Goal: Communication & Community: Answer question/provide support

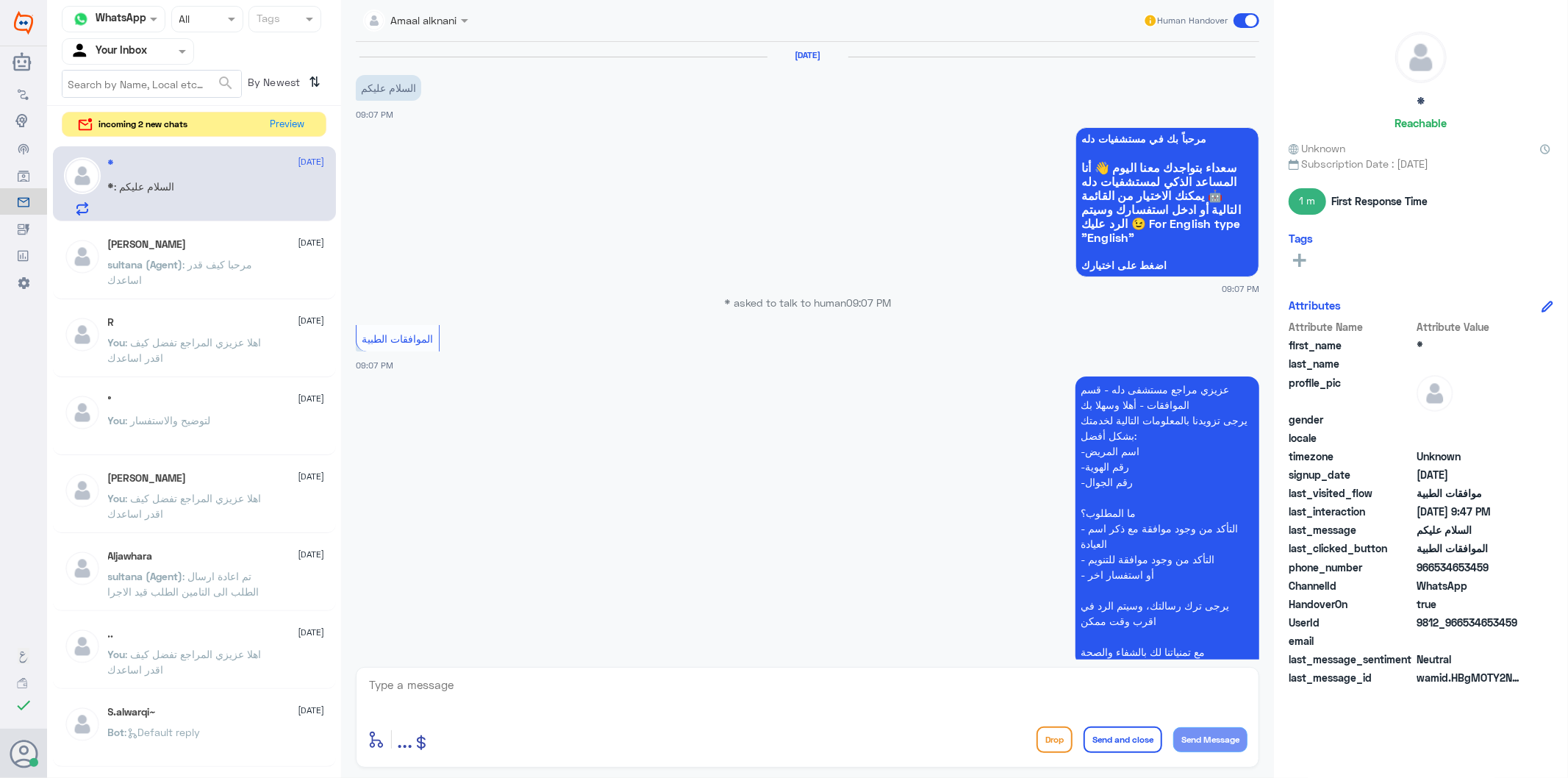
scroll to position [474, 0]
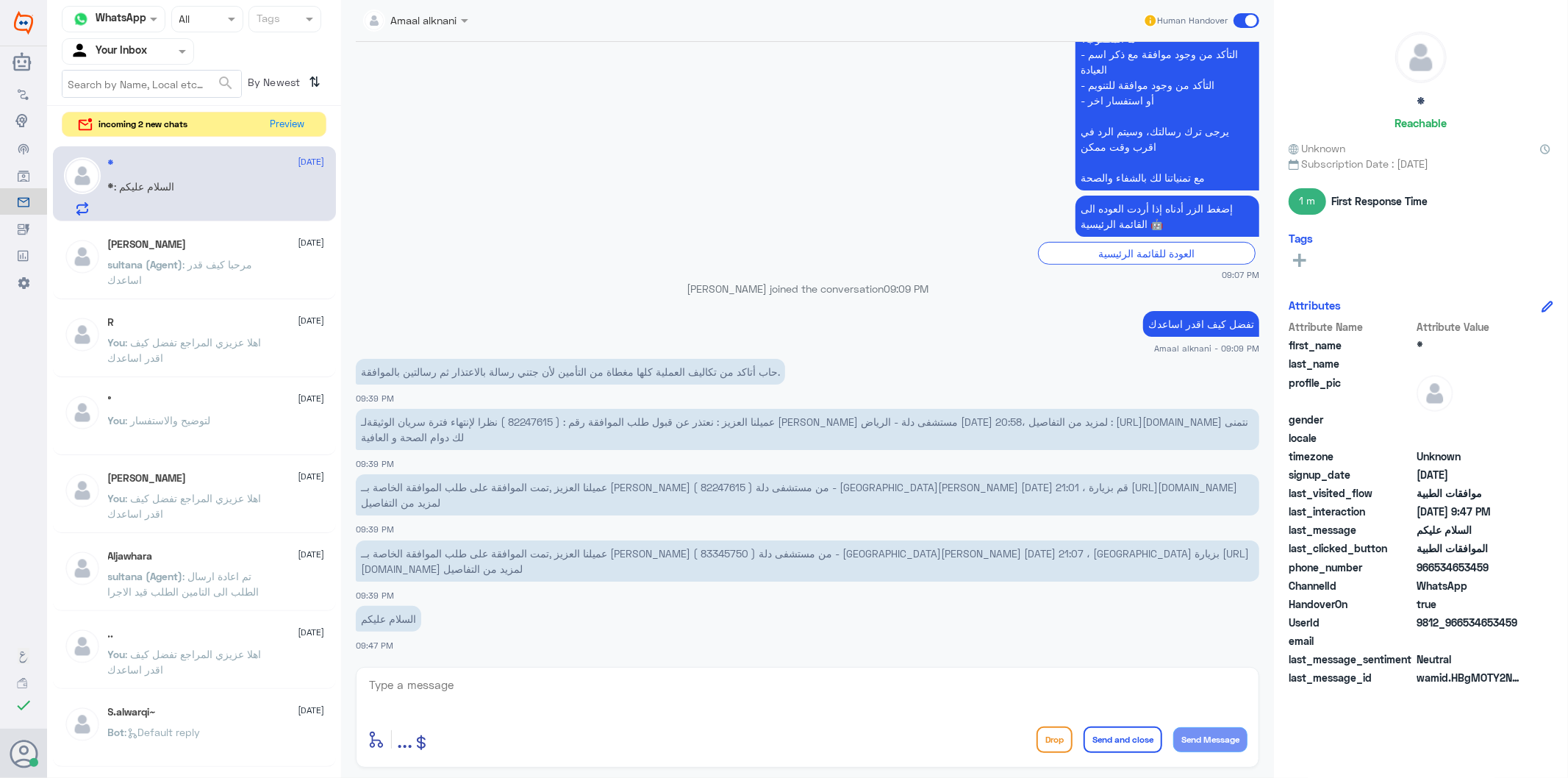
click at [533, 413] on p "عميلنا العزيز : نعتذر عن قبول طلب الموافقة رقم : ( 82247615 ) نظرا لإنتهاء فترة…" at bounding box center [807, 428] width 904 height 41
copy span "82247615"
click at [458, 682] on textarea at bounding box center [807, 693] width 880 height 36
type textarea "g"
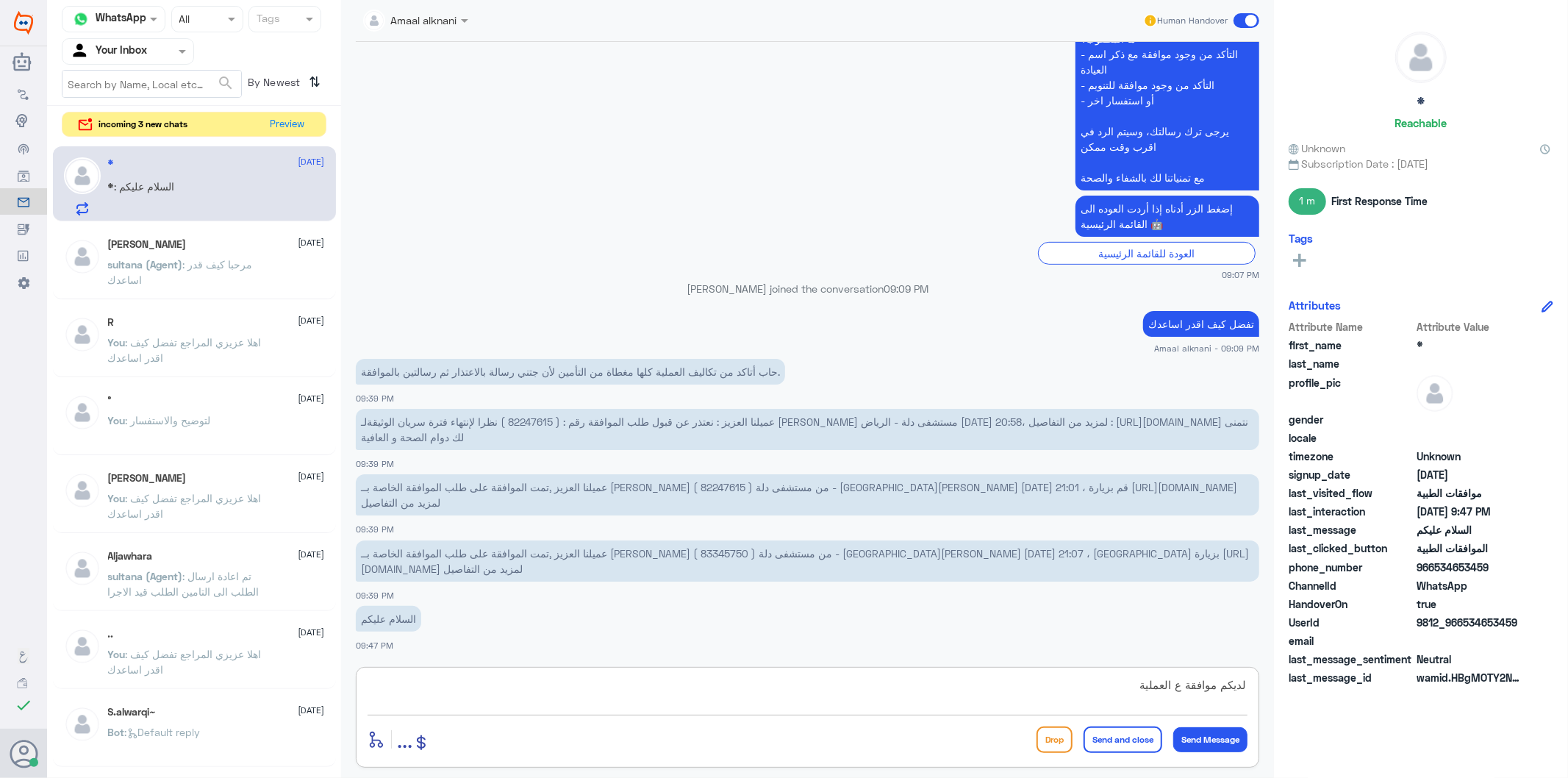
type textarea "لديكم موافقة ع العملية"
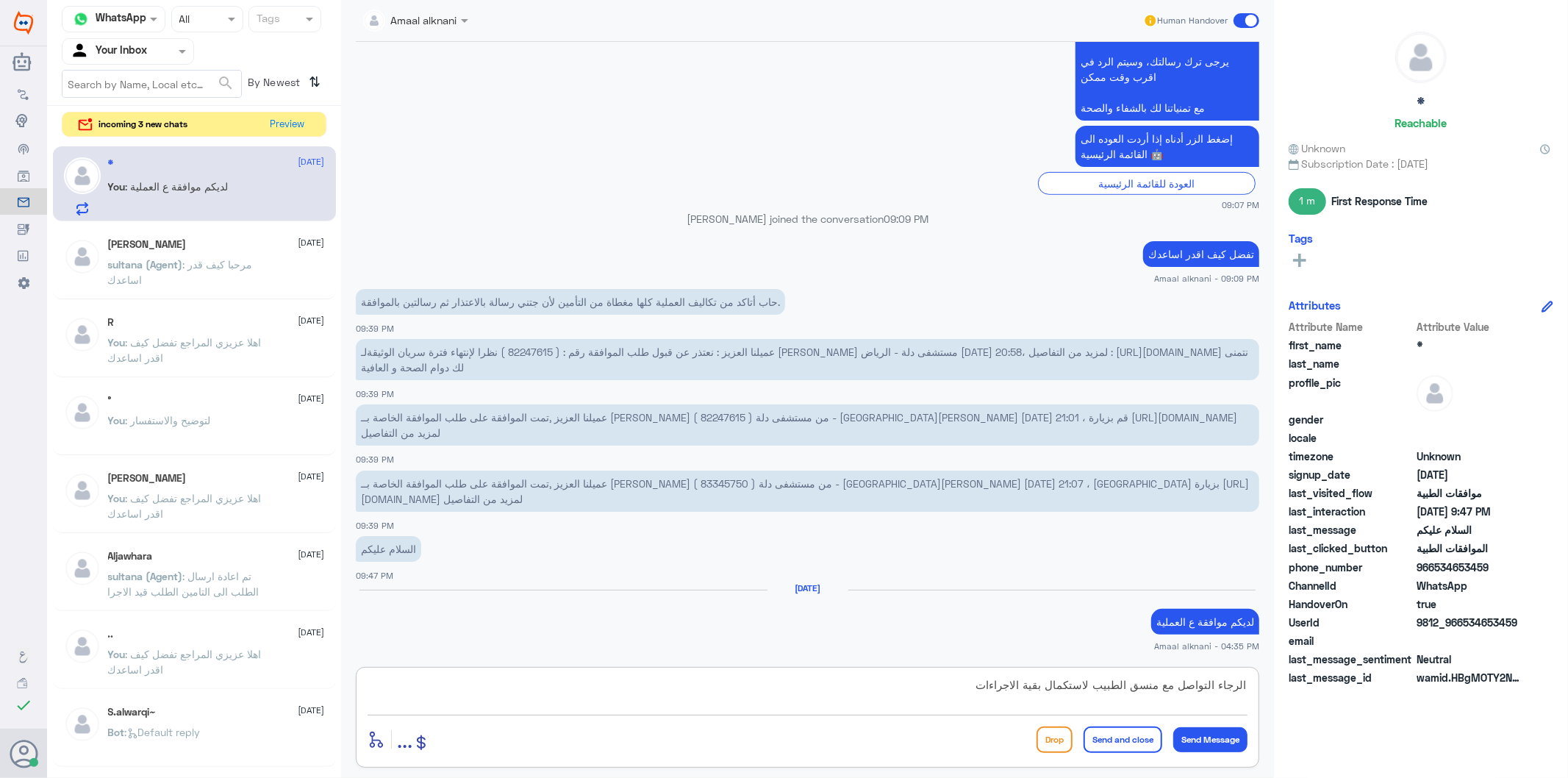
type textarea "الرجاء التواصل مع منسق الطبيب لاستكمال بقية الاجراءات"
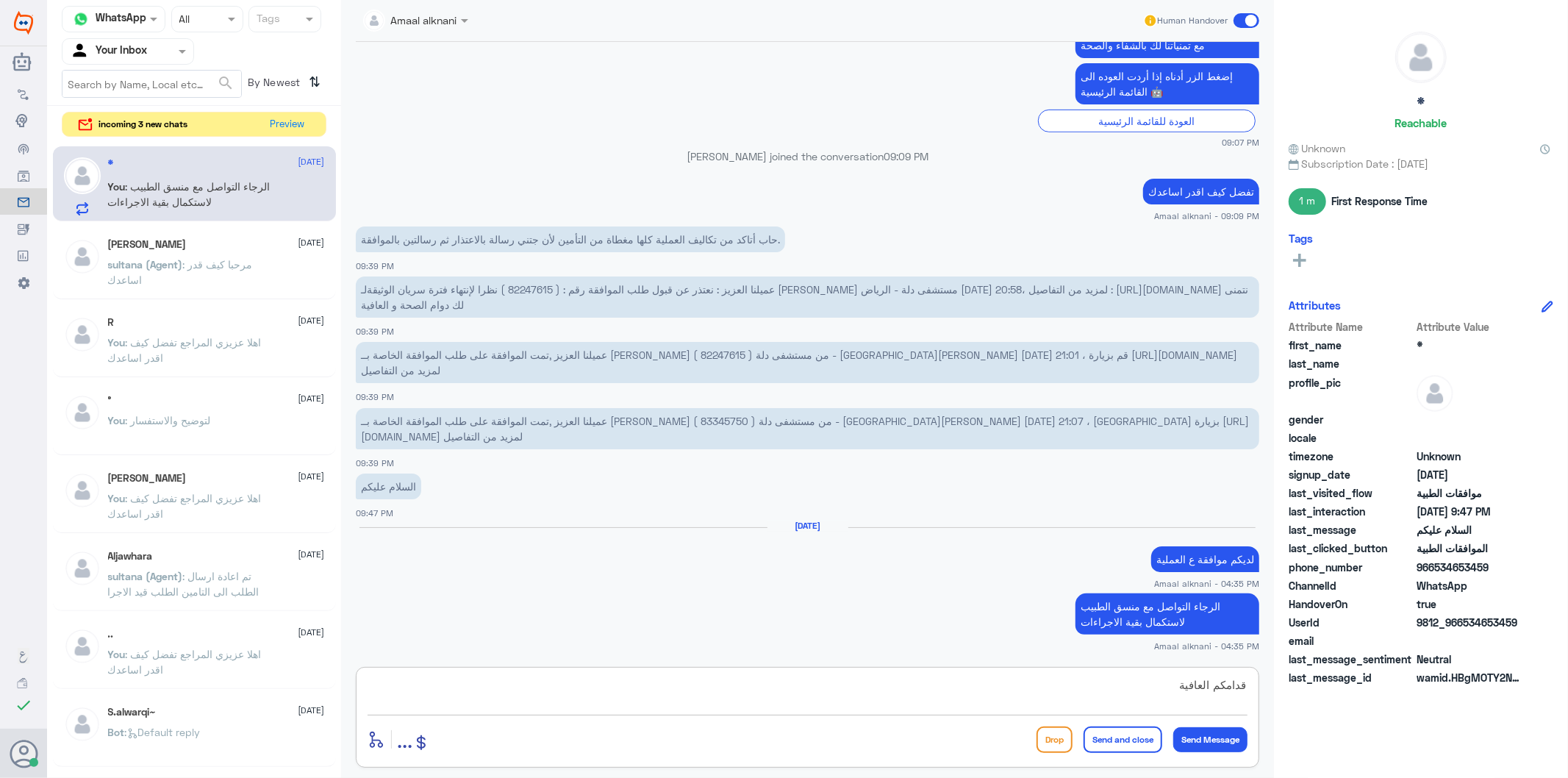
type textarea "قدامكم العافية"
click at [1127, 742] on button "Send and close" at bounding box center [1123, 739] width 79 height 27
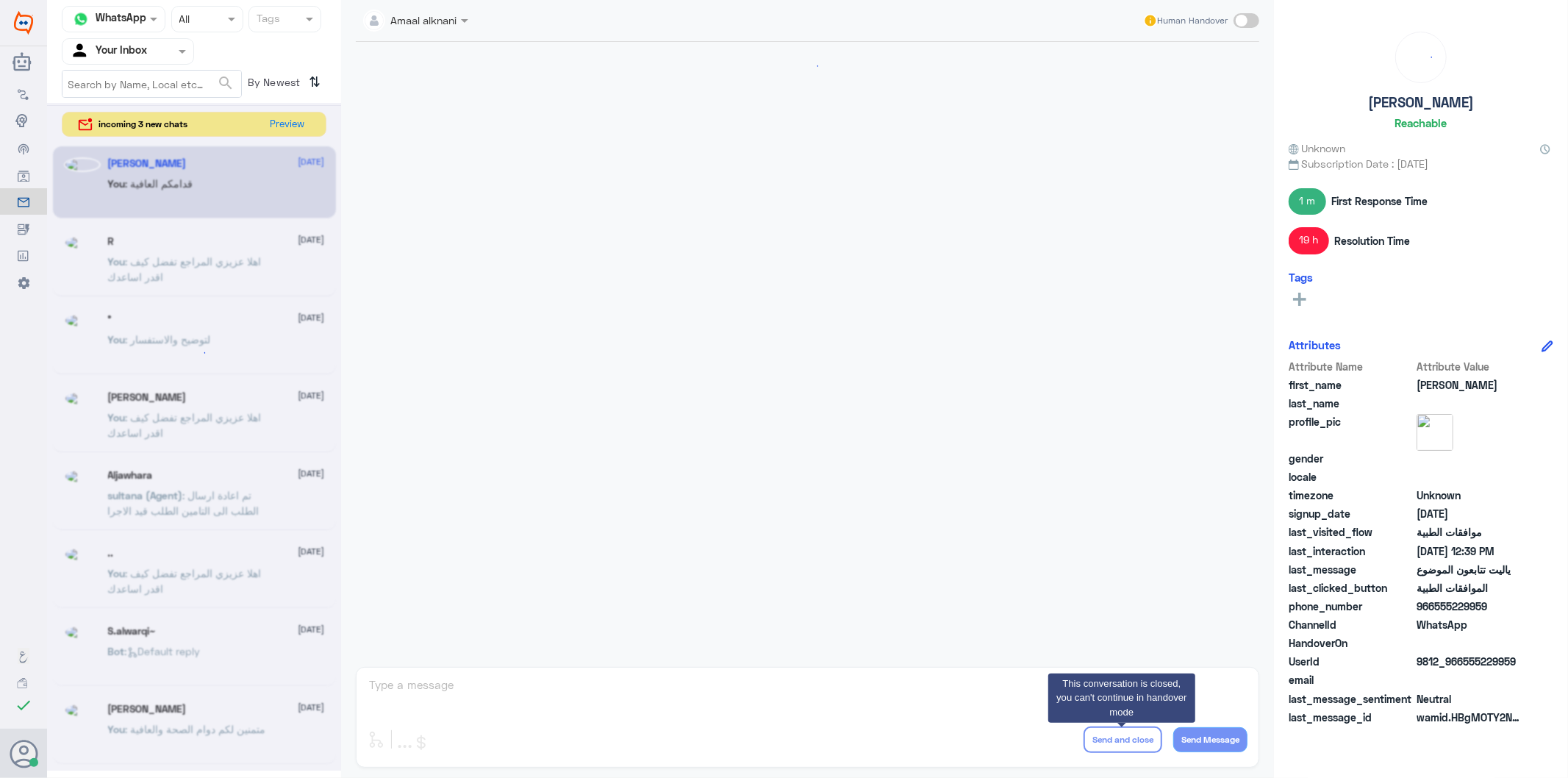
scroll to position [1338, 0]
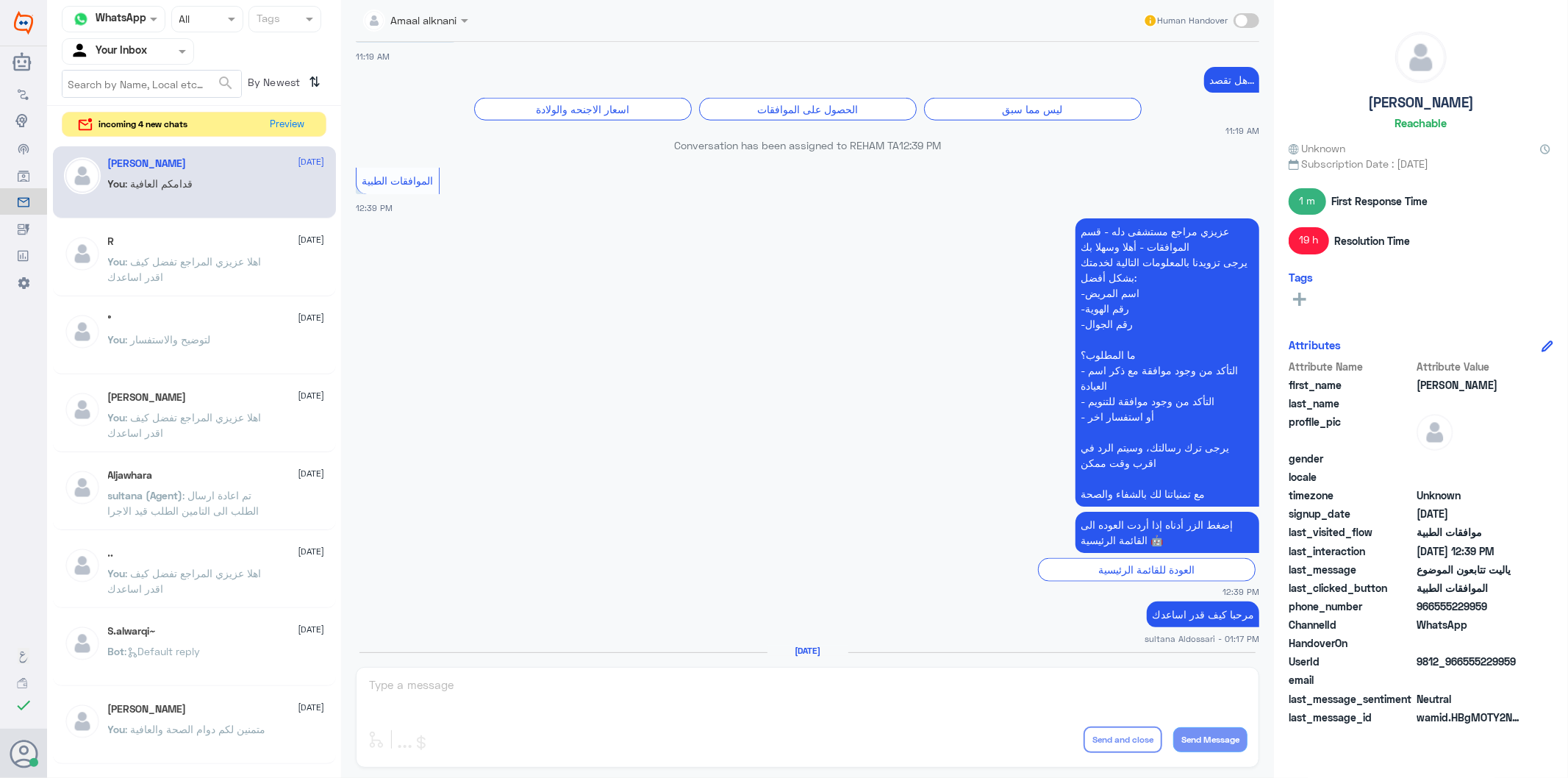
click at [125, 266] on span ": اهلا عزيزي المراجع تفضل كيف اقدر اساعدك" at bounding box center [185, 269] width 154 height 28
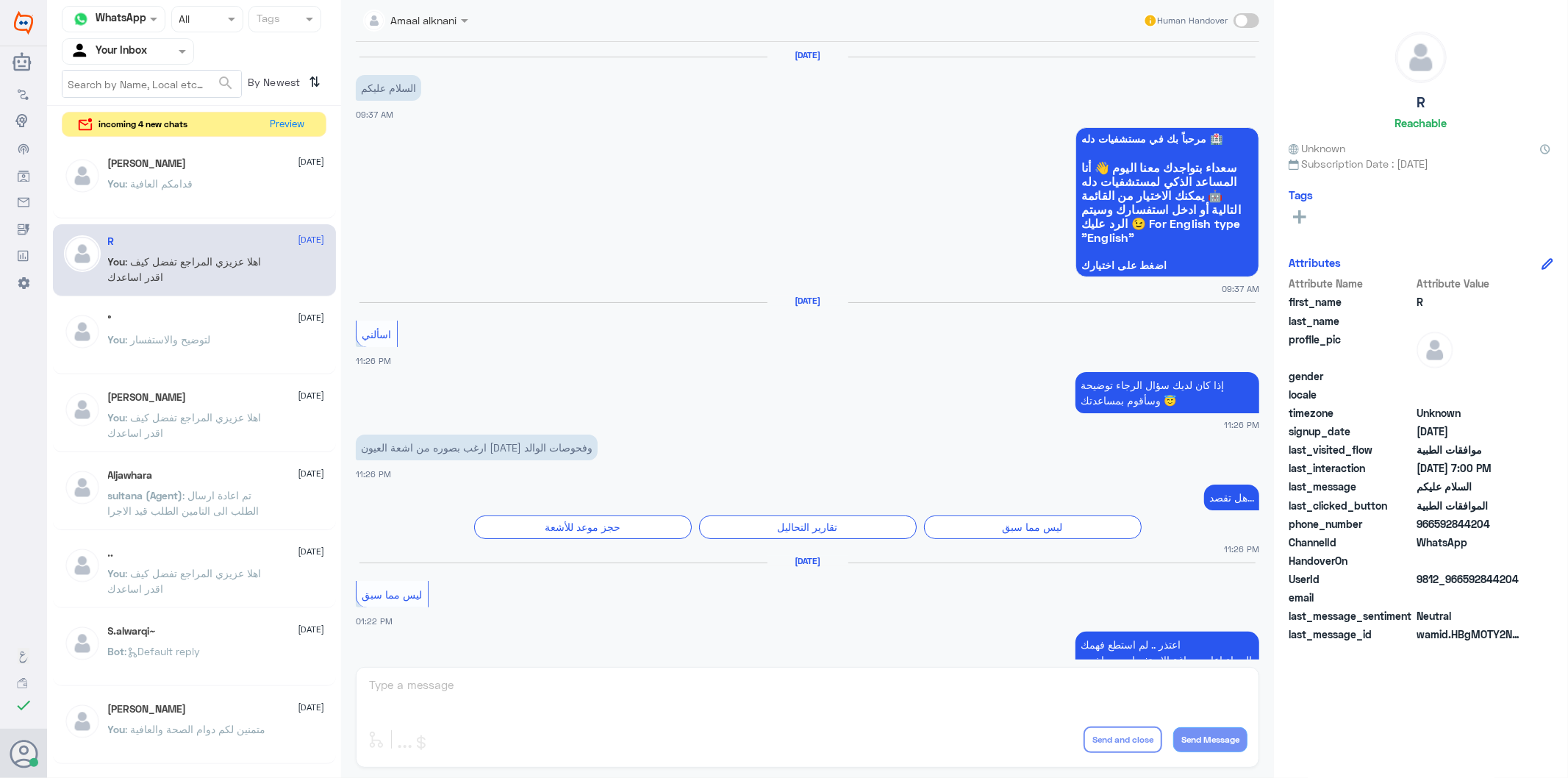
scroll to position [2058, 0]
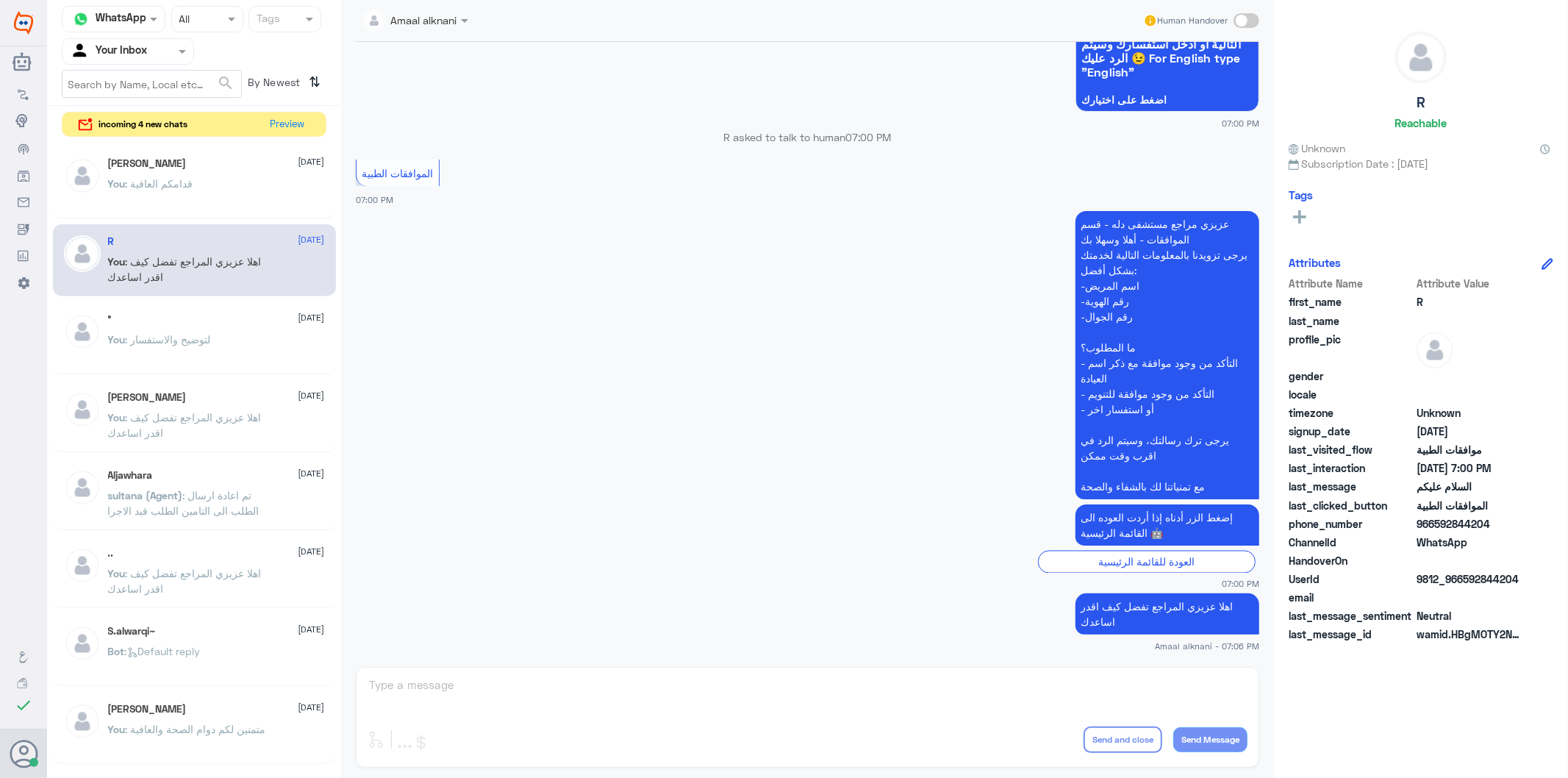
click at [432, 681] on div "Amaal alknani Human Handover [DATE] السلام عليكم 09:37 AM مرحباً بك في مستشفيات…" at bounding box center [808, 390] width 933 height 782
click at [280, 126] on button "Preview" at bounding box center [289, 124] width 46 height 23
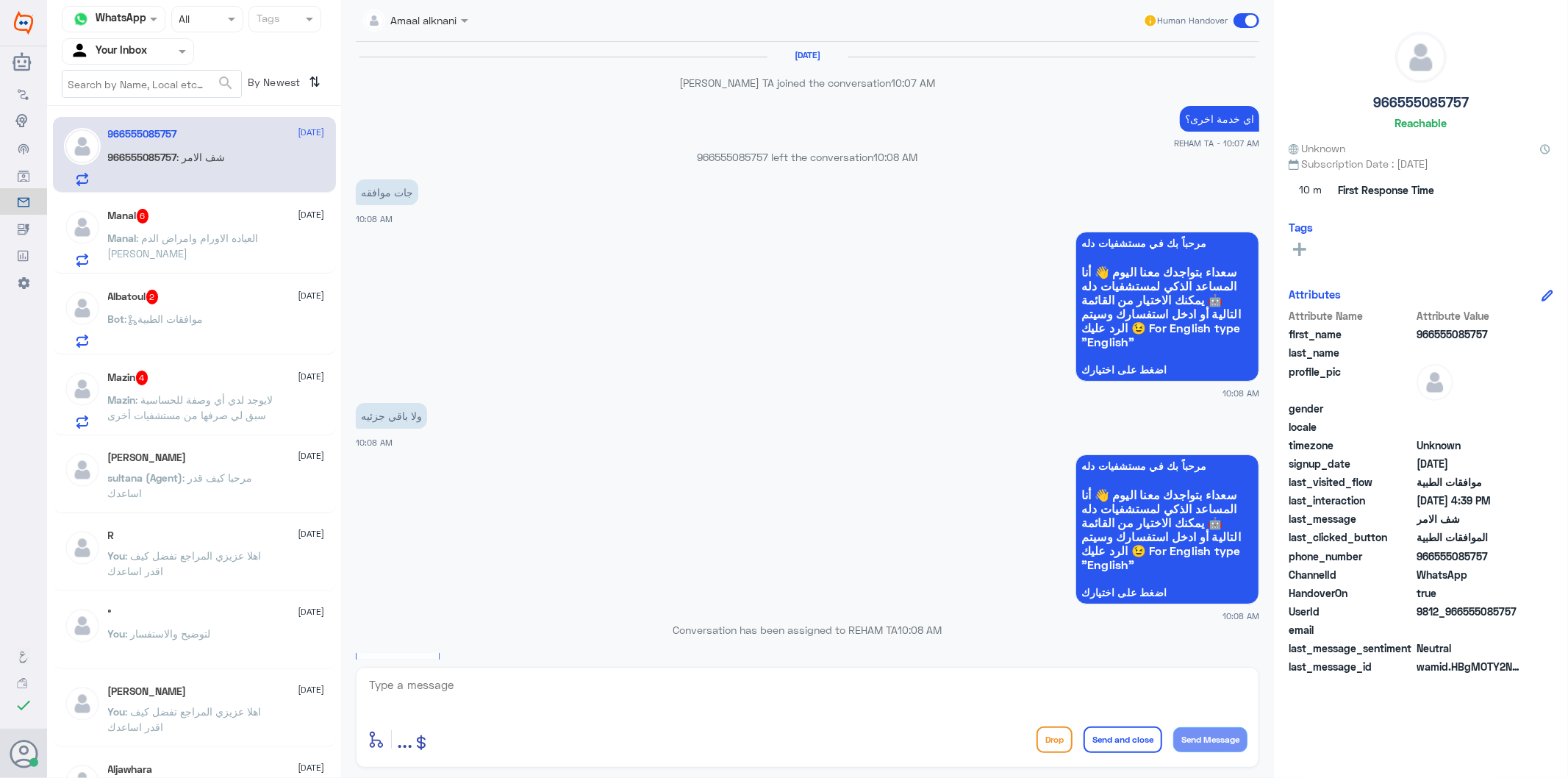
scroll to position [1899, 0]
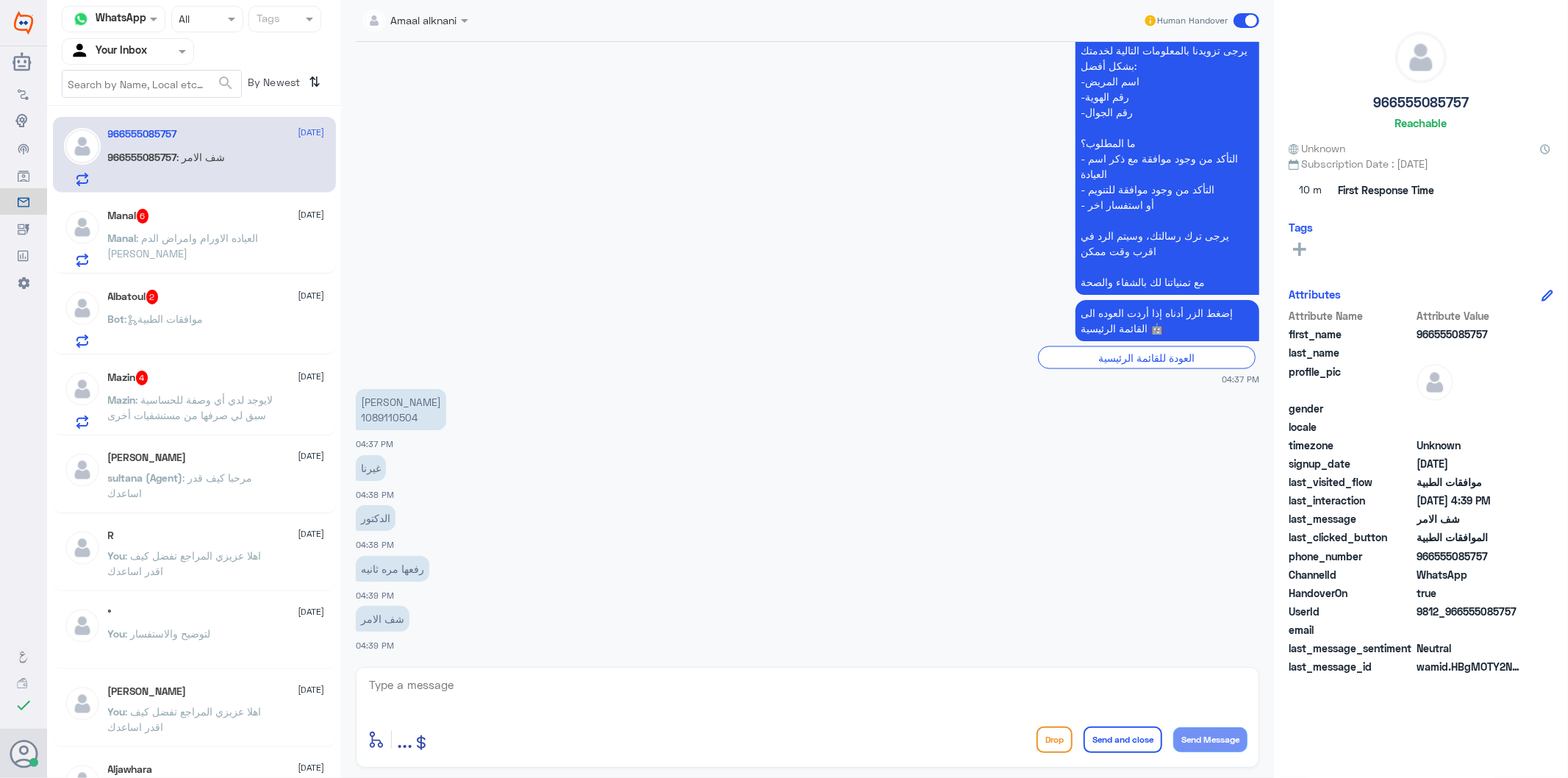
click at [497, 686] on textarea at bounding box center [807, 693] width 880 height 36
click at [393, 420] on p "[PERSON_NAME] 1089110504" at bounding box center [400, 408] width 91 height 41
copy p "1089110504"
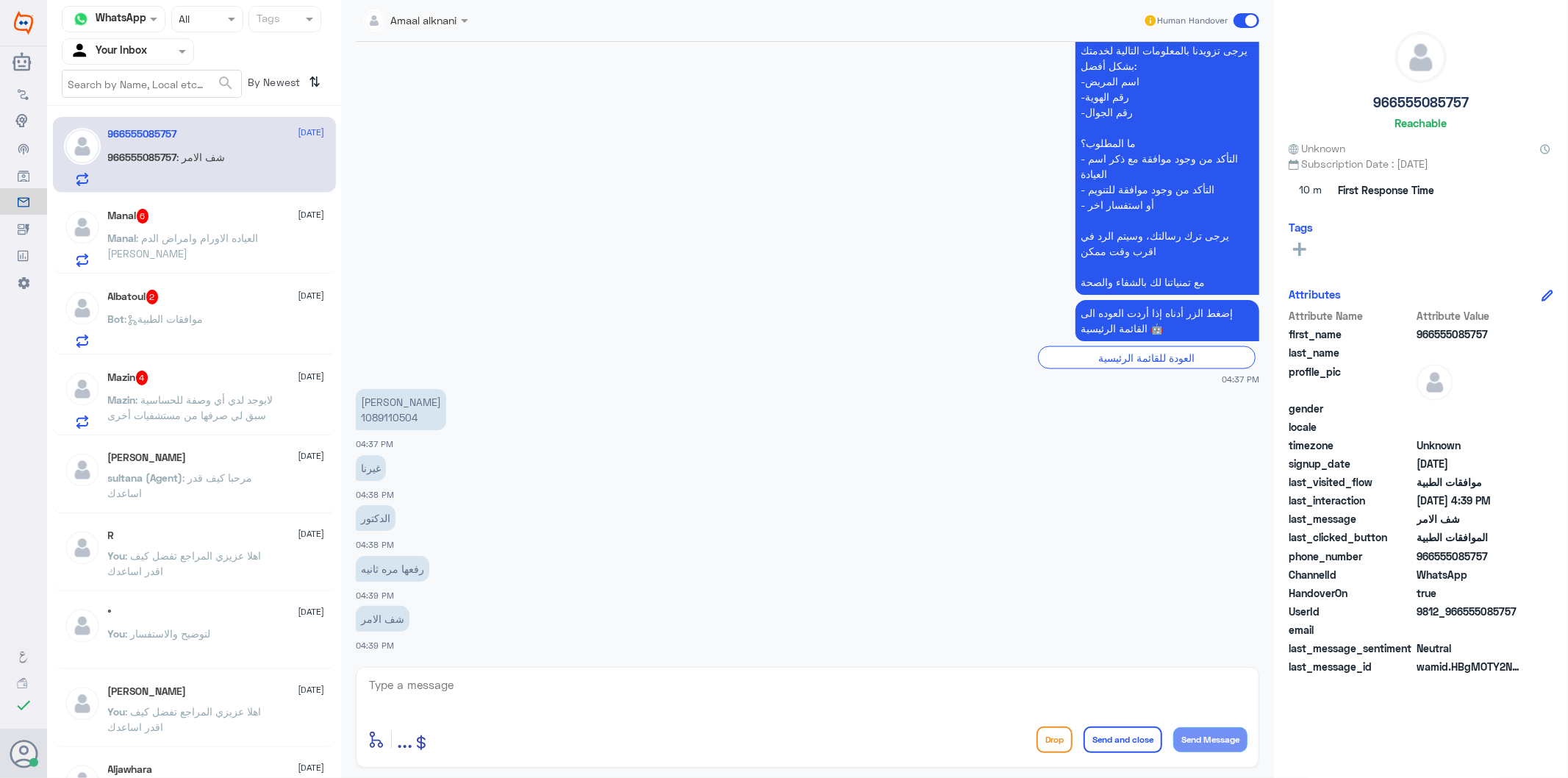
click at [497, 687] on textarea at bounding box center [807, 693] width 880 height 36
click at [562, 691] on textarea at bounding box center [807, 693] width 880 height 36
type textarea "تمت متابعة طلبكم"
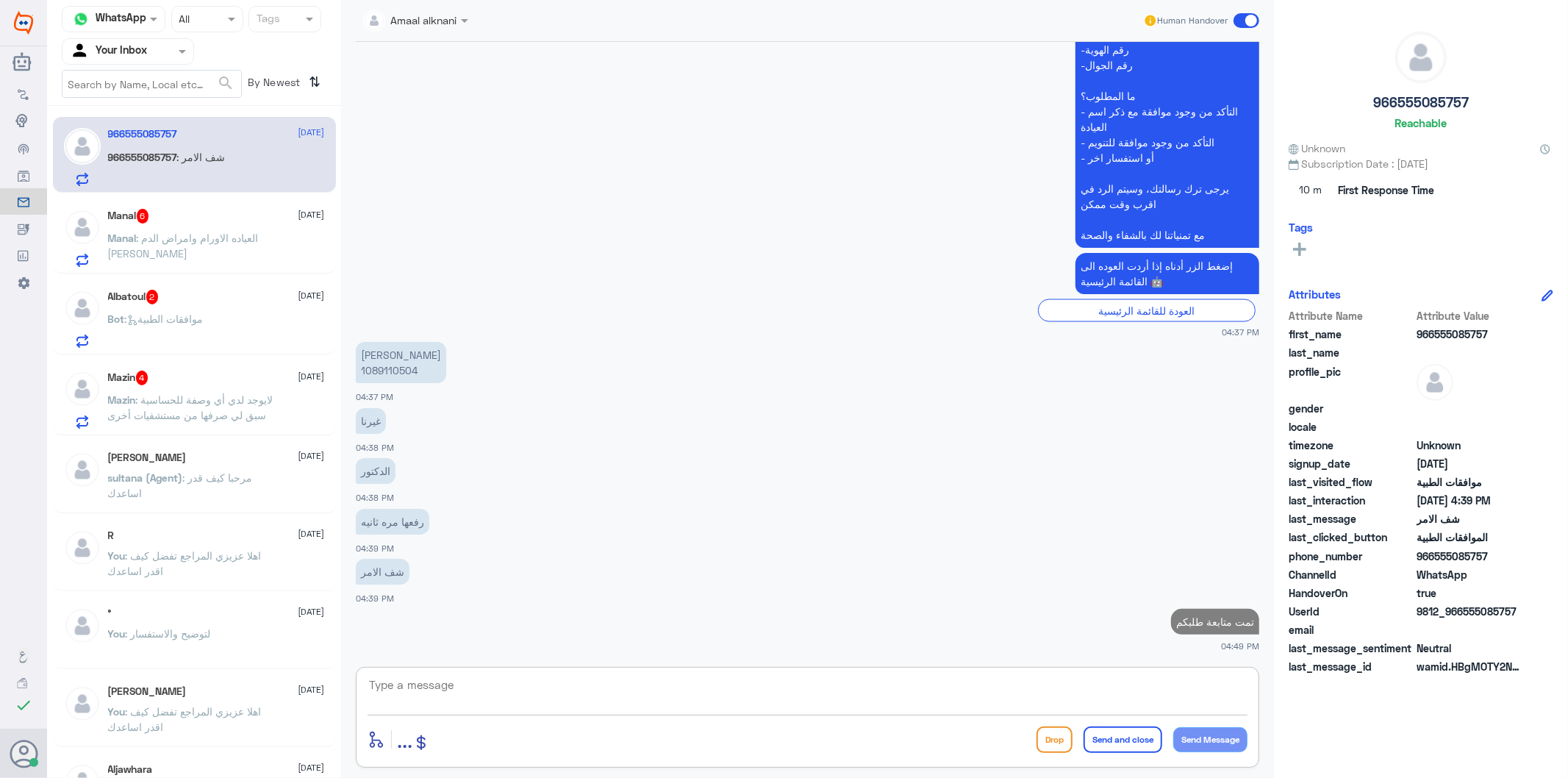
click at [213, 230] on p "Manal : العياده الاورام وامراض الدم [PERSON_NAME]" at bounding box center [191, 248] width 166 height 37
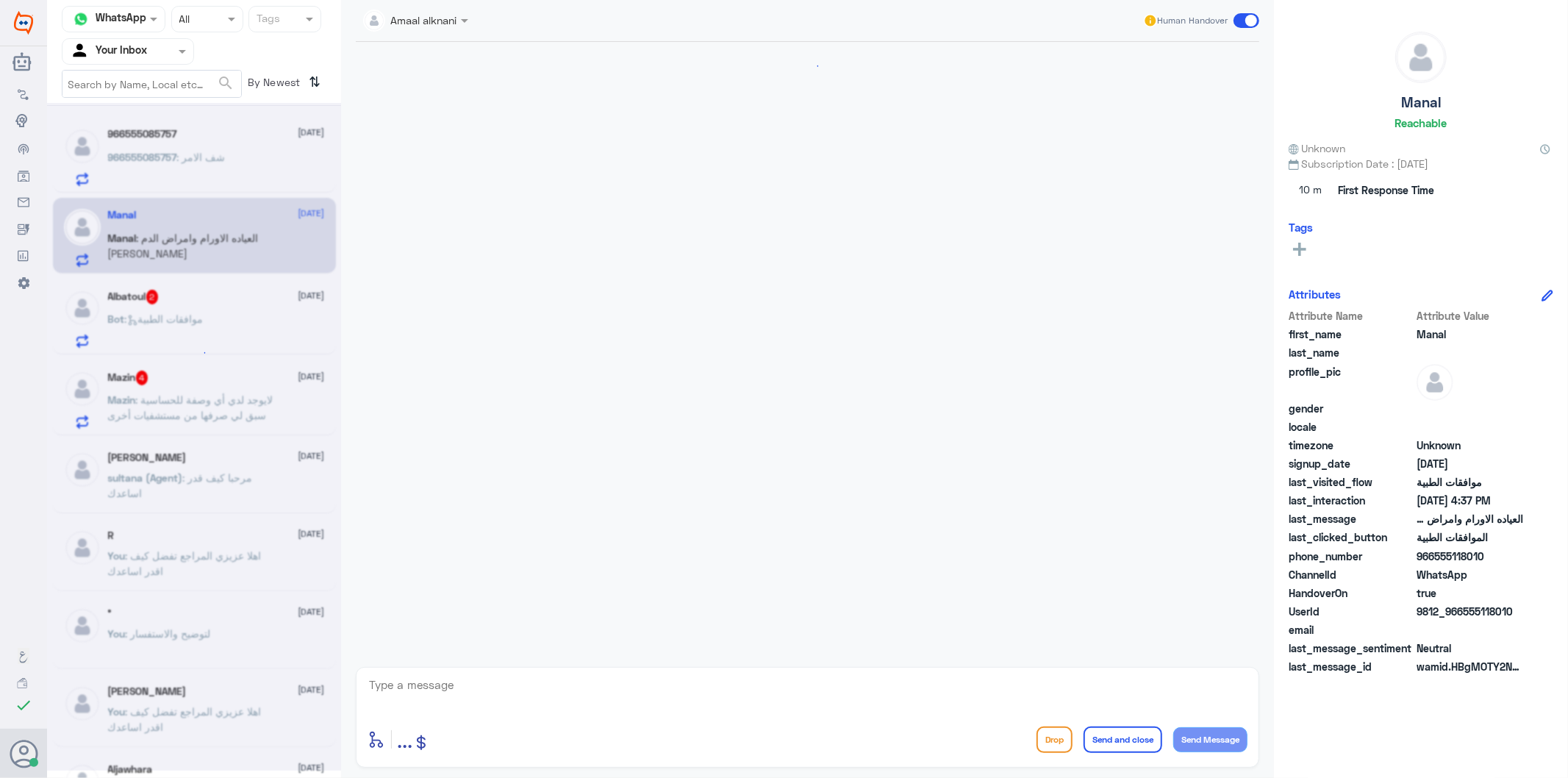
scroll to position [335, 0]
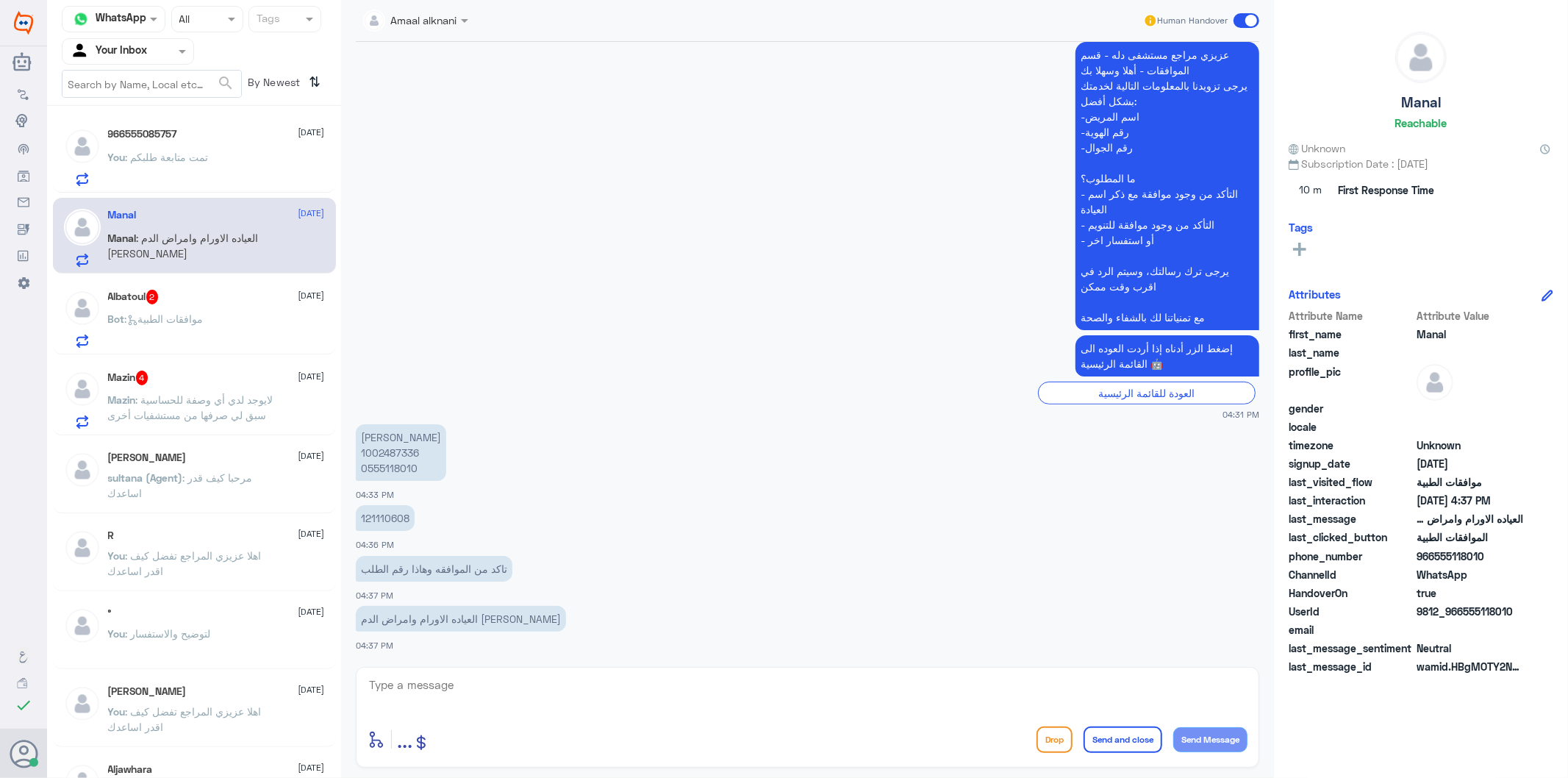
click at [364, 509] on p "121110608" at bounding box center [385, 518] width 59 height 26
copy p "121110608"
click at [500, 698] on textarea at bounding box center [807, 693] width 880 height 36
click at [387, 519] on p "121110608" at bounding box center [385, 518] width 59 height 26
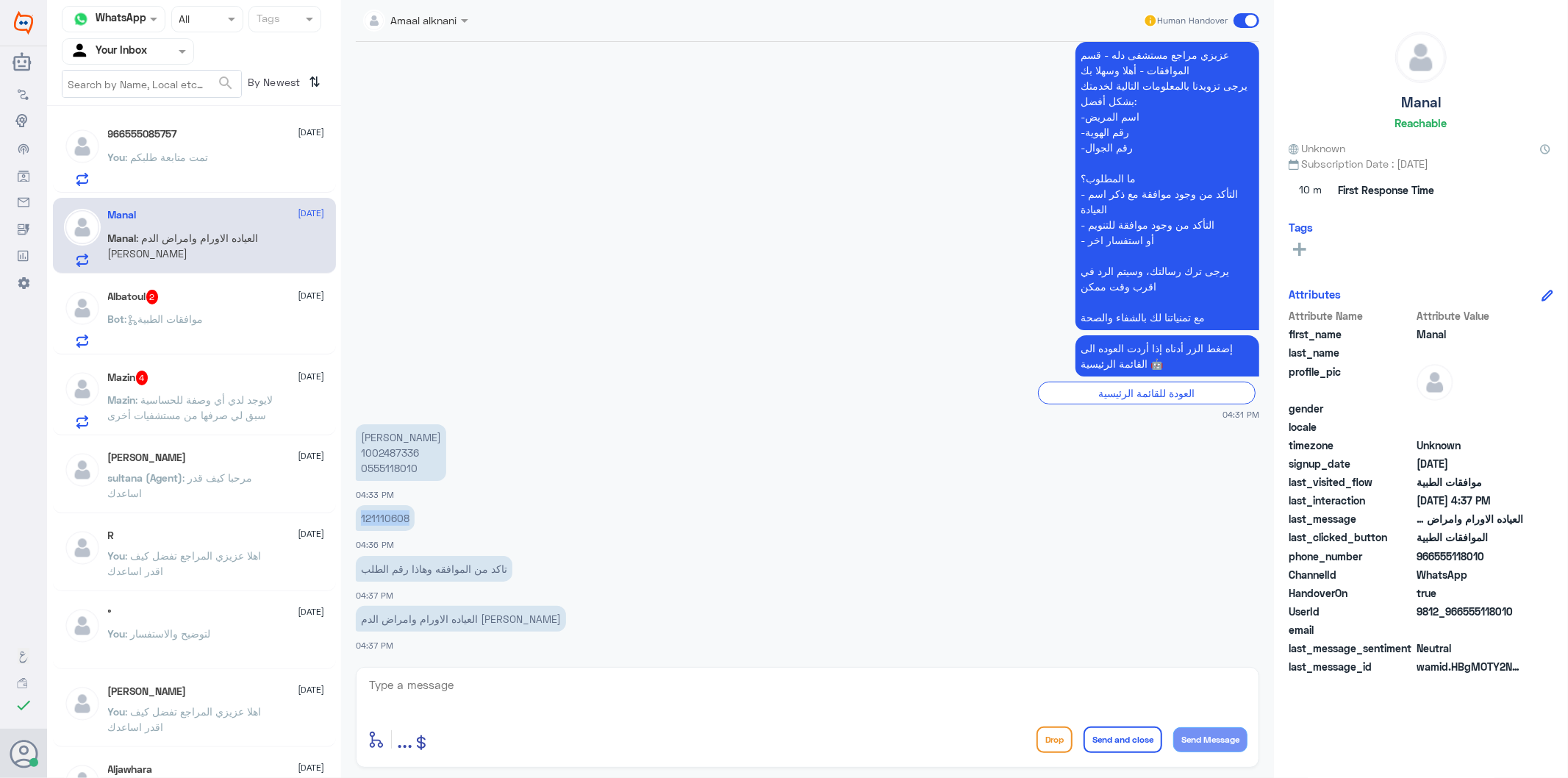
click at [387, 519] on p "121110608" at bounding box center [385, 518] width 59 height 26
copy p "121110608"
click at [518, 689] on textarea at bounding box center [807, 693] width 880 height 36
type textarea "d"
paste textarea "121110608"
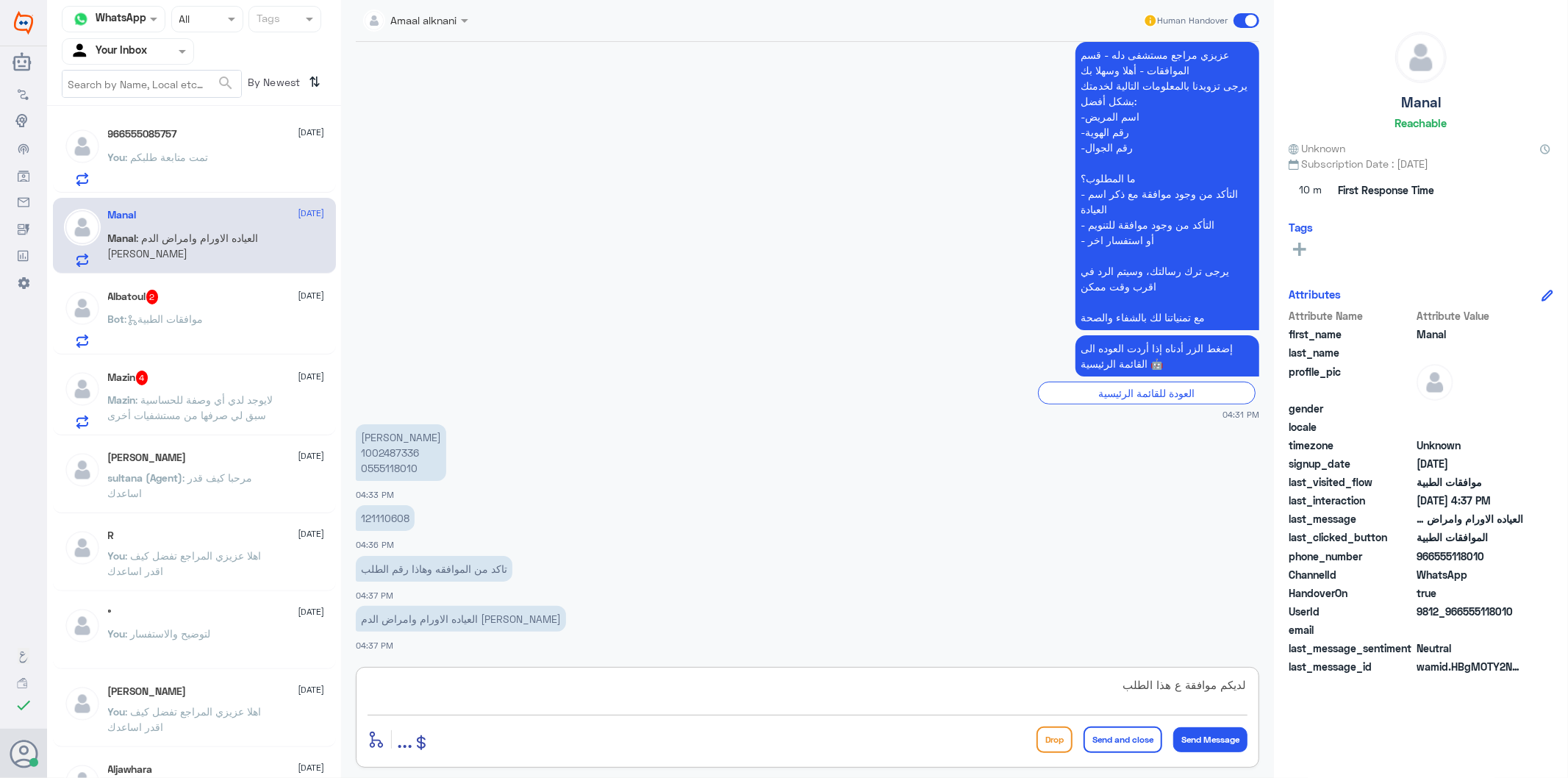
type textarea "لديكم موافقة ع هذا الطلب 121110608"
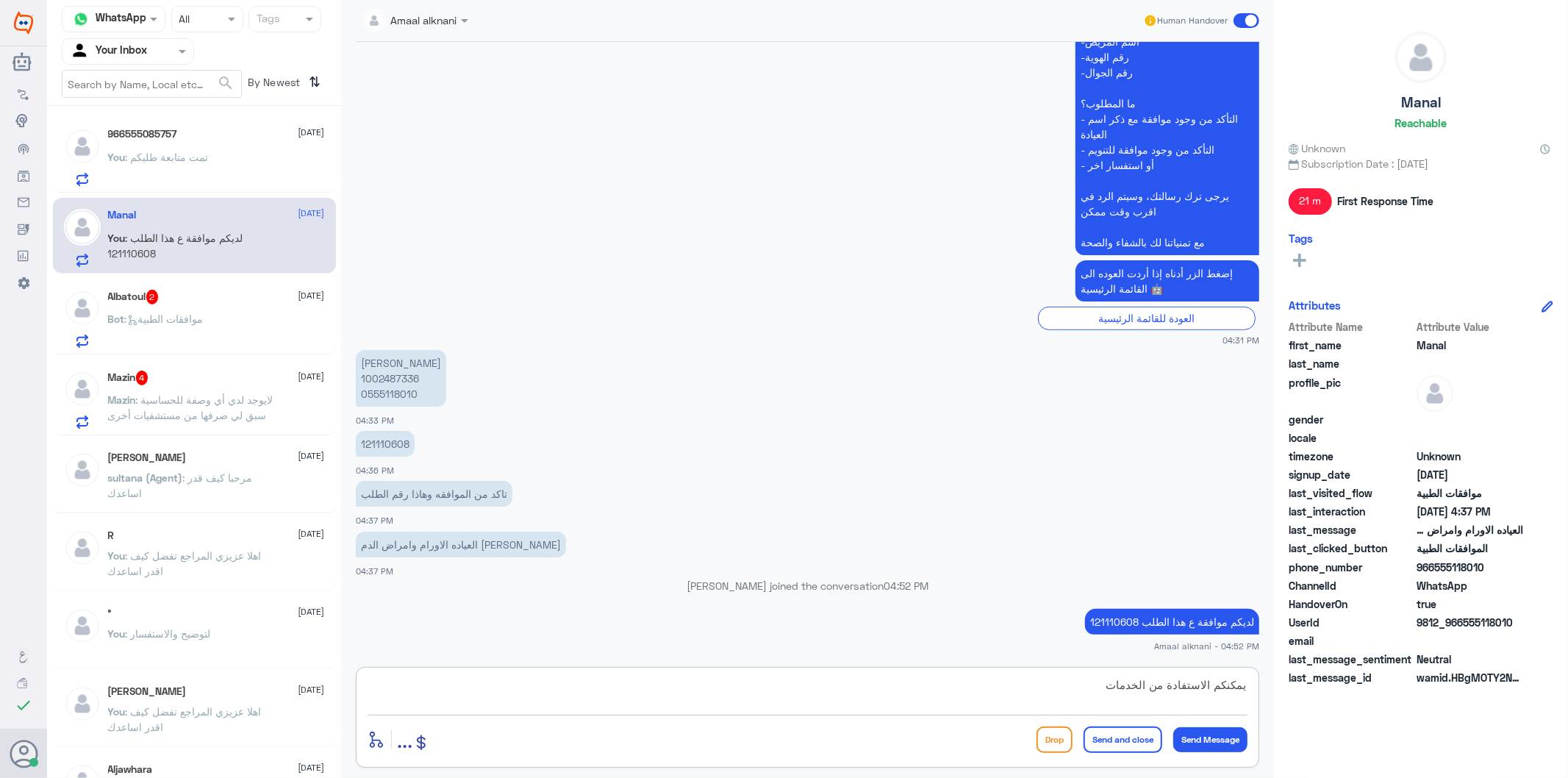
type textarea "يمكنكم الاستفادة من الخدمات"
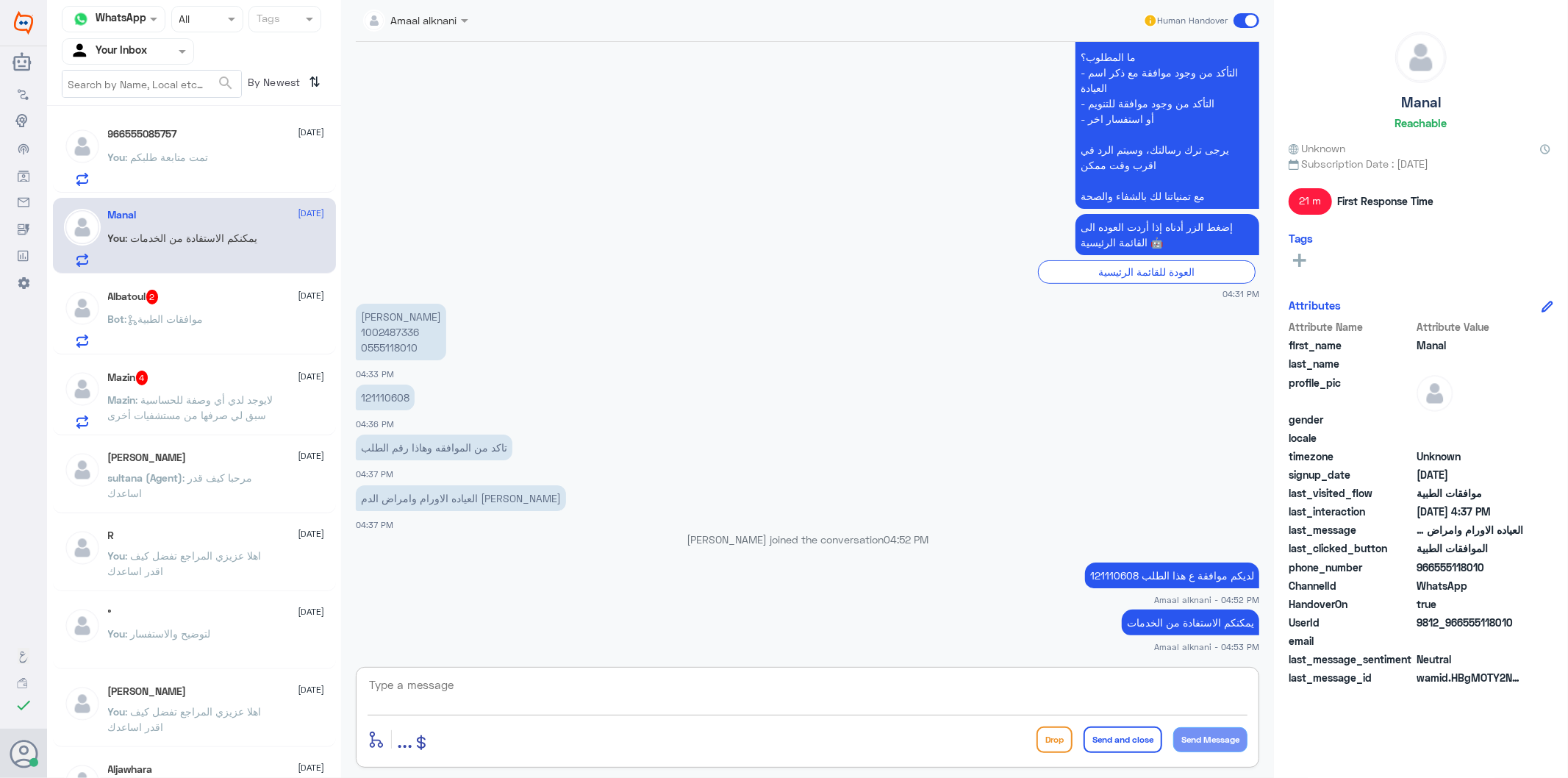
click at [442, 684] on textarea at bounding box center [807, 693] width 880 height 36
type textarea "قدامكم العافية"
click at [1103, 746] on button "Send and close" at bounding box center [1123, 739] width 79 height 27
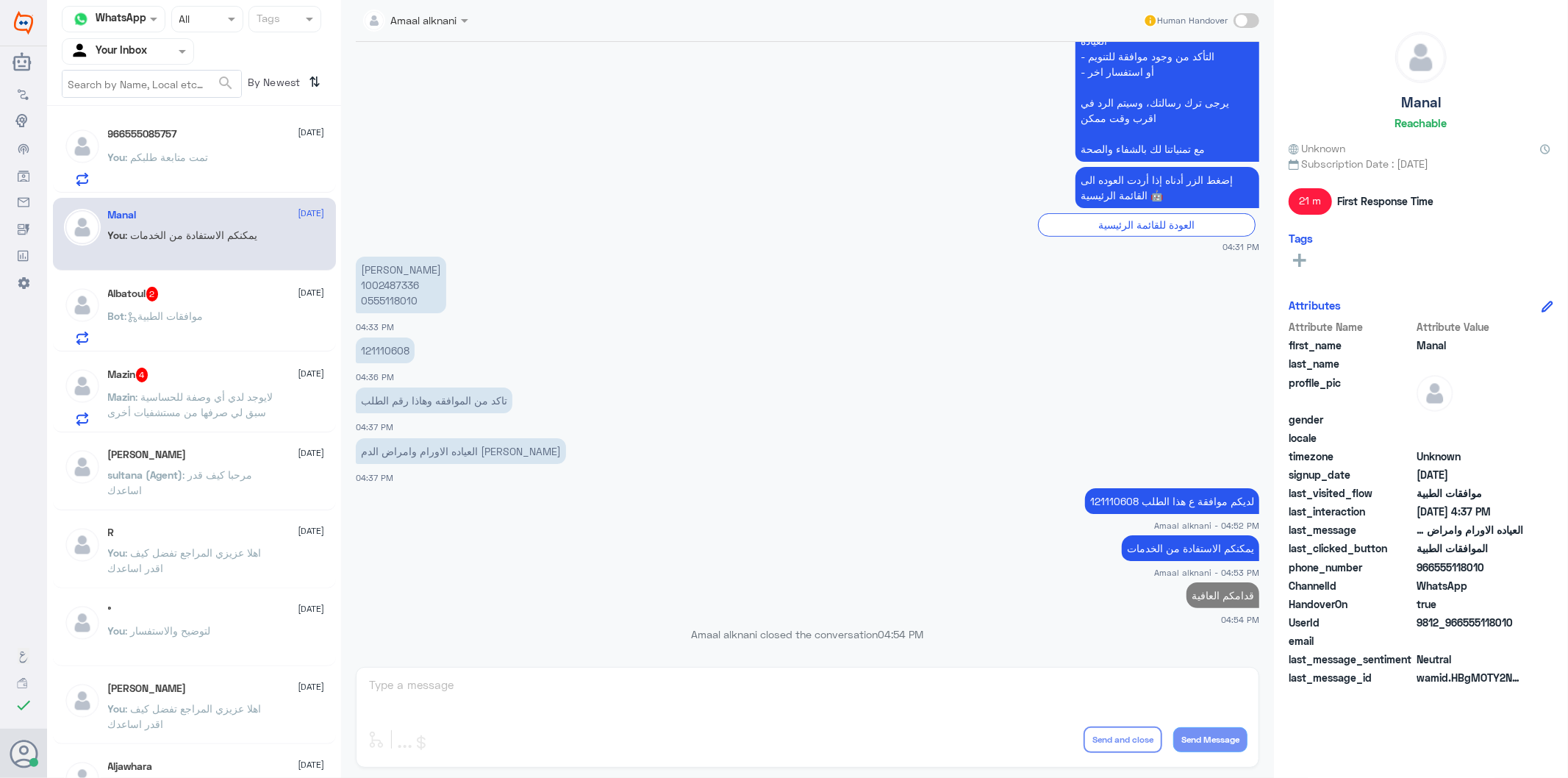
click at [197, 303] on div "Albatoul 2 [DATE] Bot : موافقات الطبية" at bounding box center [216, 316] width 217 height 58
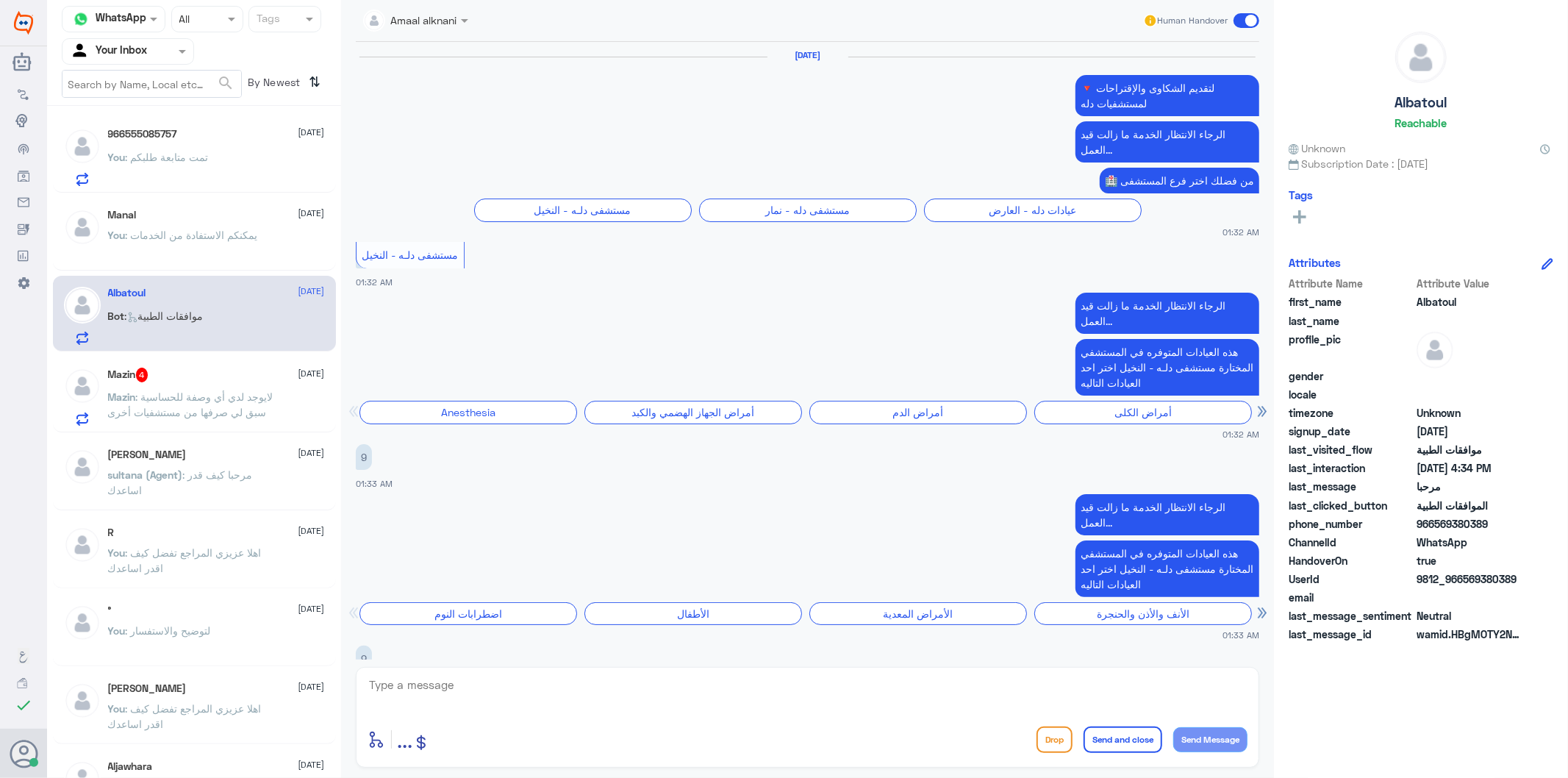
scroll to position [2444, 0]
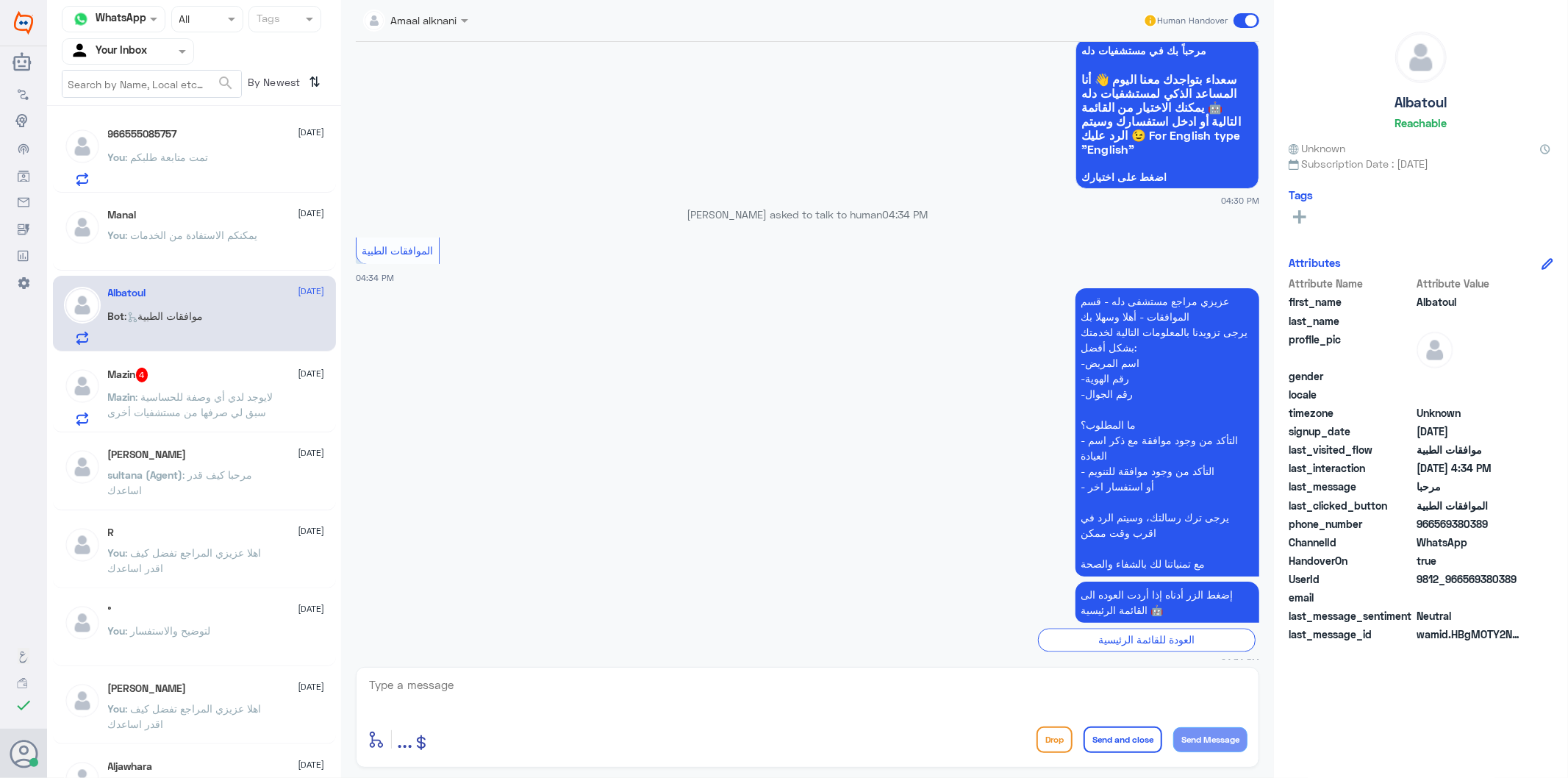
click at [489, 691] on textarea at bounding box center [807, 693] width 880 height 36
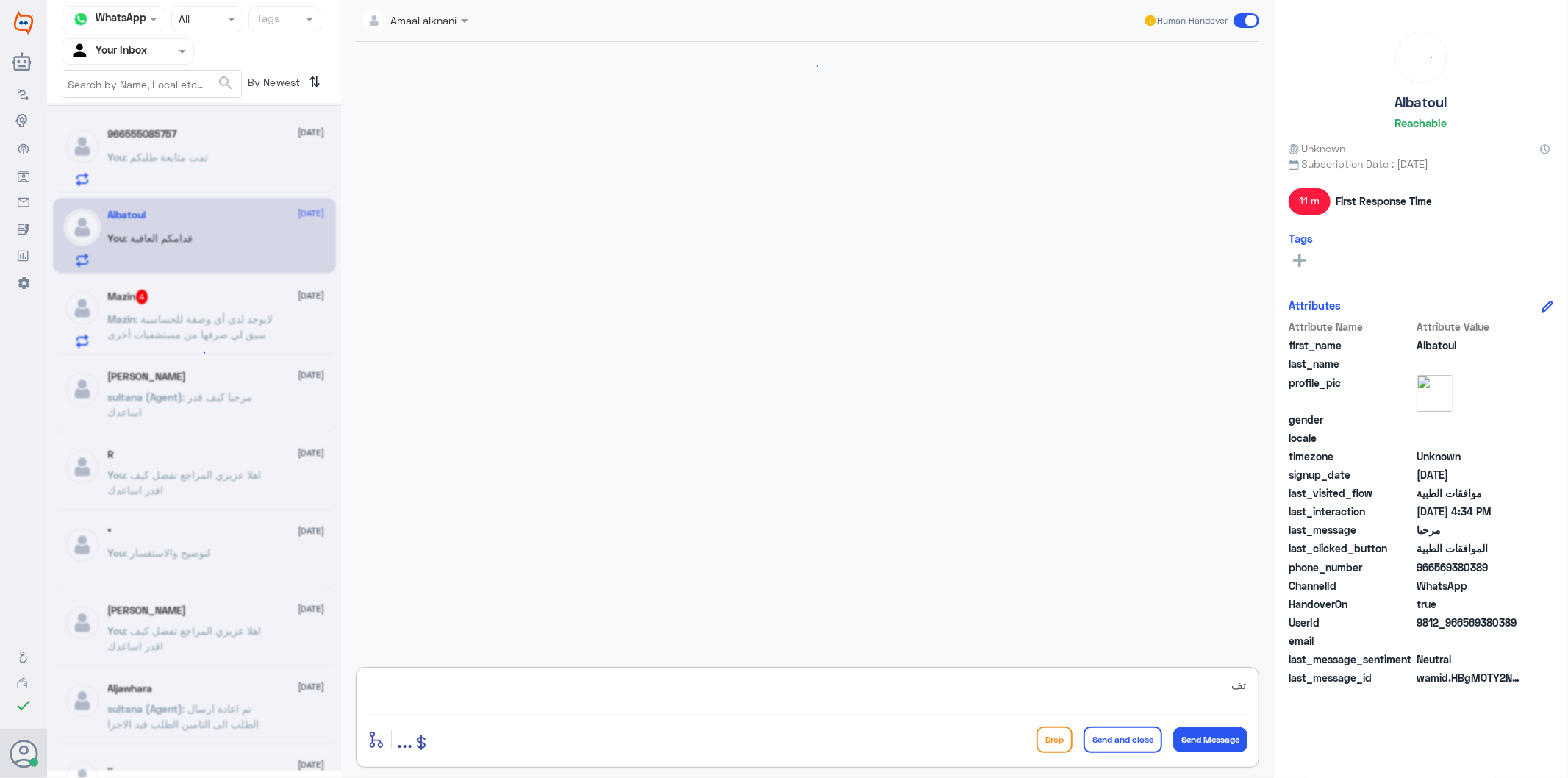
scroll to position [1899, 0]
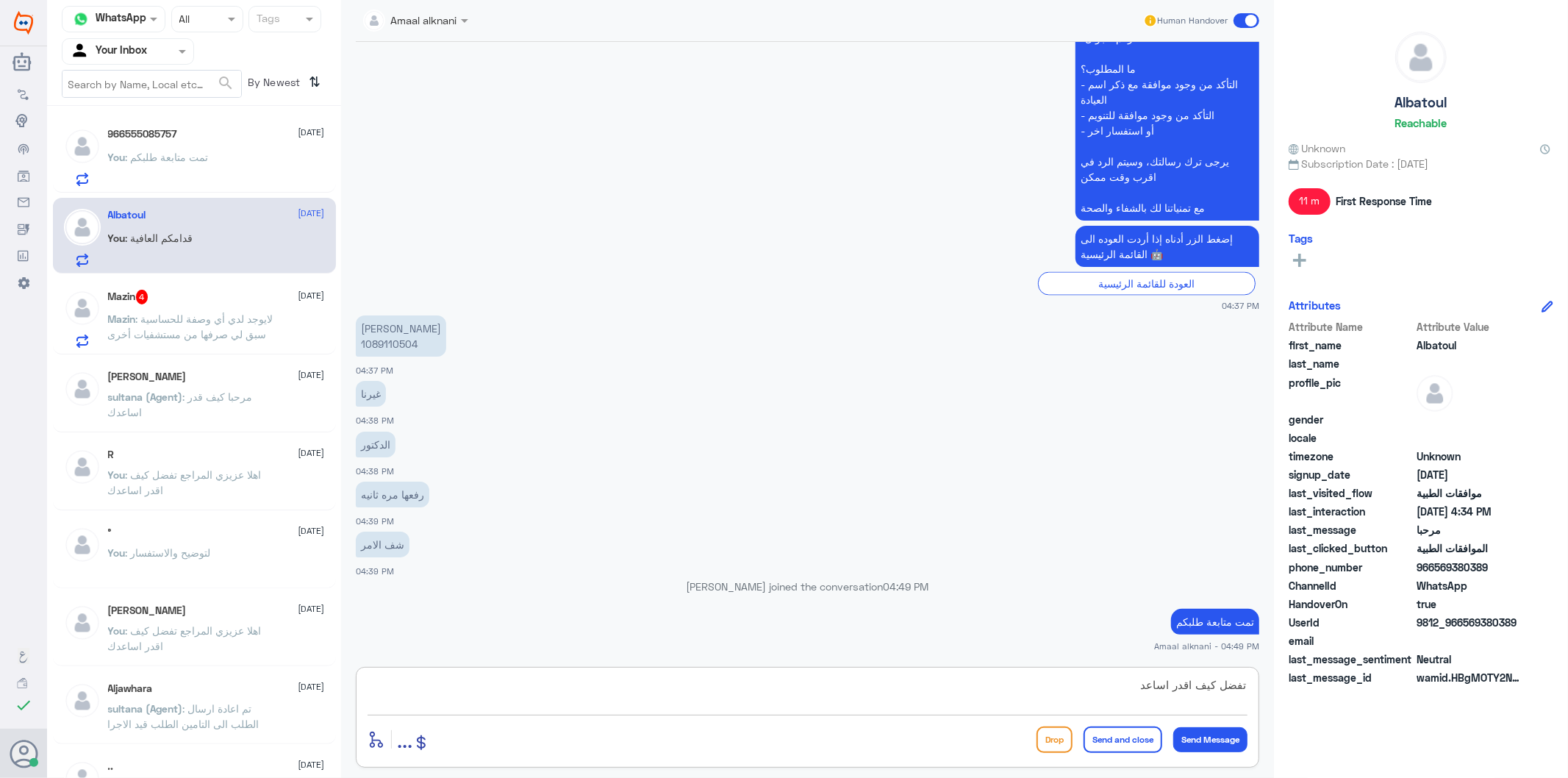
type textarea "تفضل كيف اقدر اساعدك"
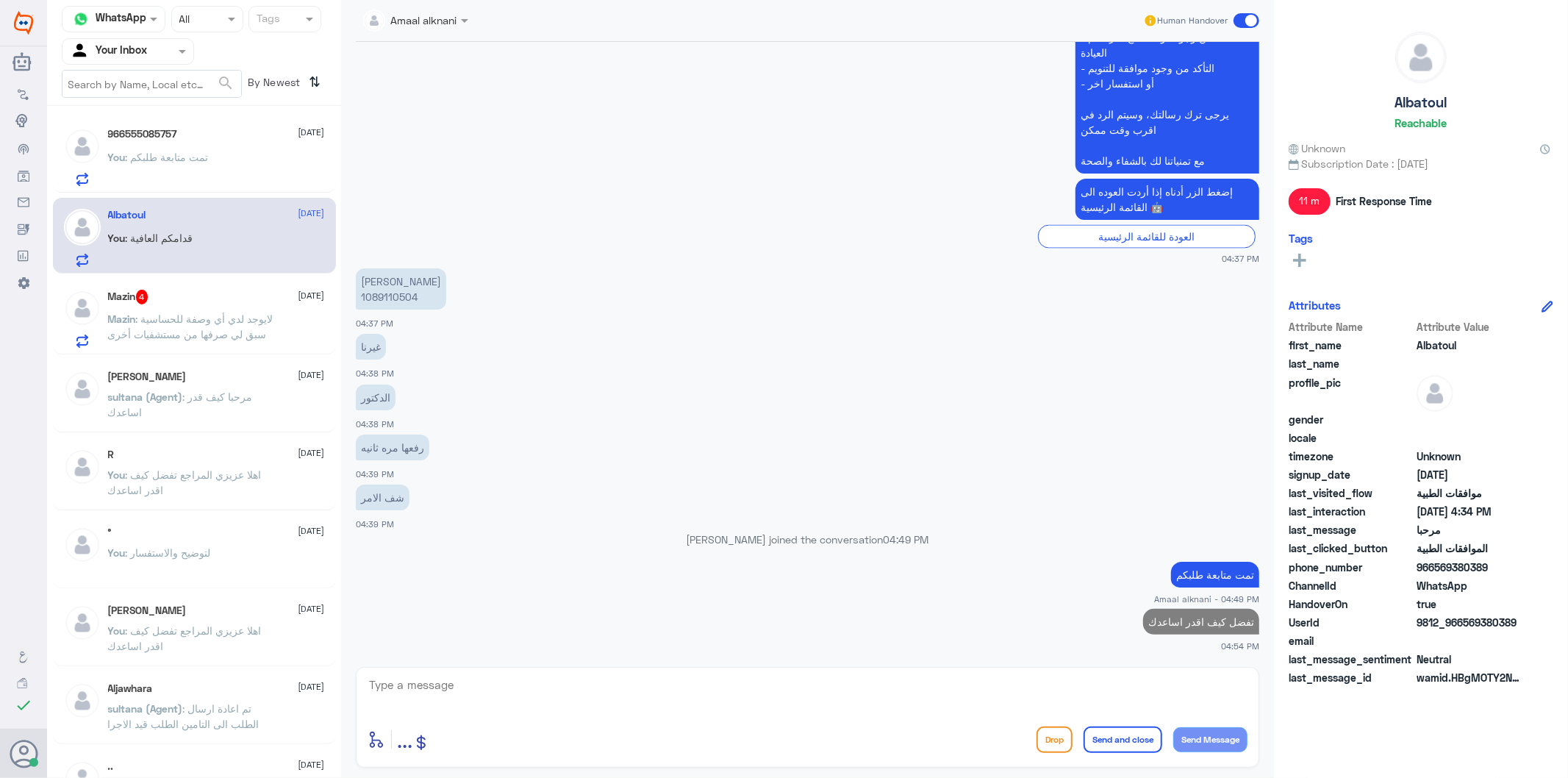
click at [1194, 617] on p "تفضل كيف اقدر اساعدك" at bounding box center [1201, 622] width 116 height 26
copy p "تفضل كيف اقدر اساعدك"
click at [189, 305] on div "Mazin 4 [DATE][PERSON_NAME] : لايوجد لدي أي وصفة للحساسية سبق لي صرفها من مستشف…" at bounding box center [216, 319] width 217 height 58
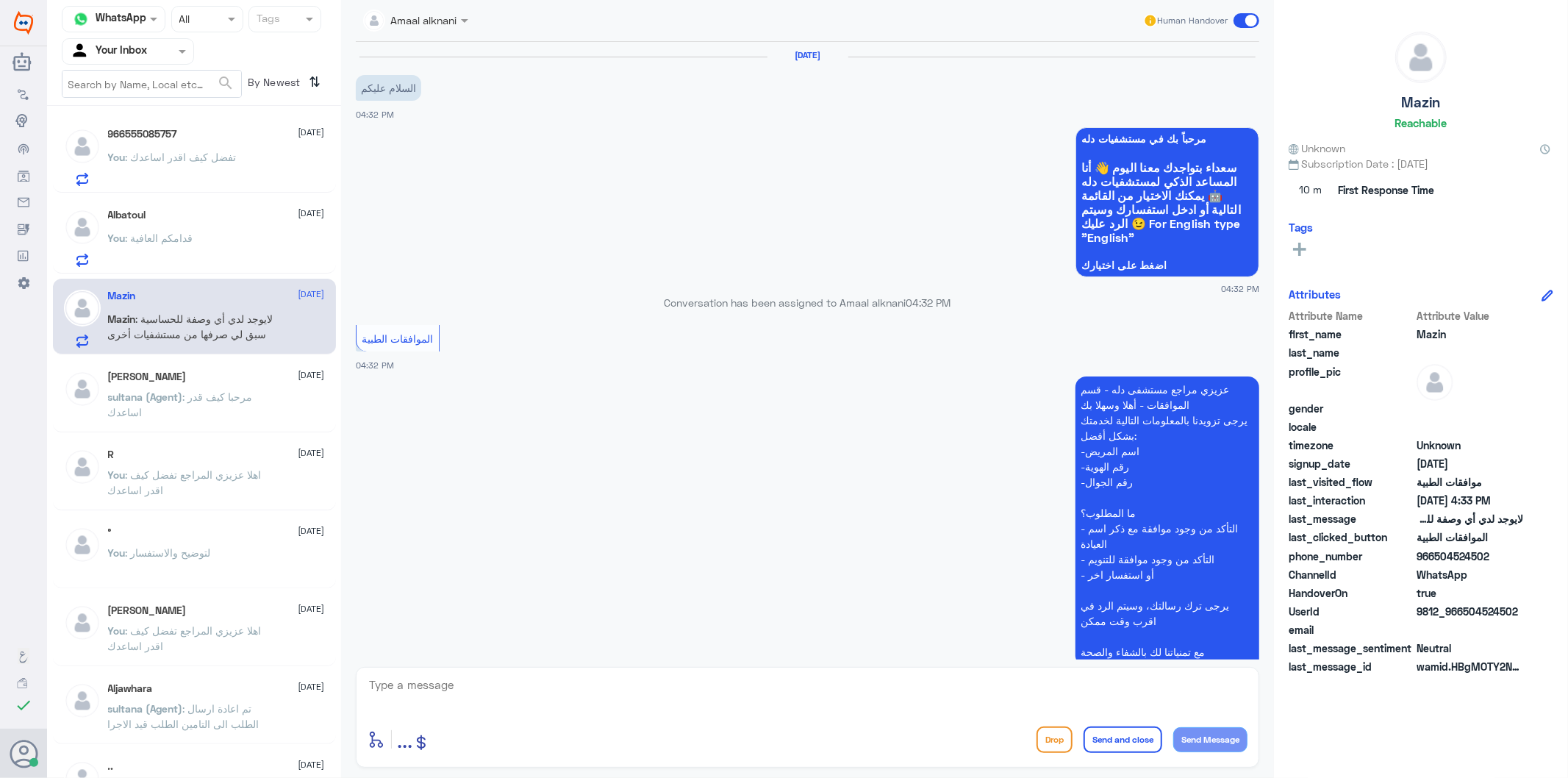
scroll to position [358, 0]
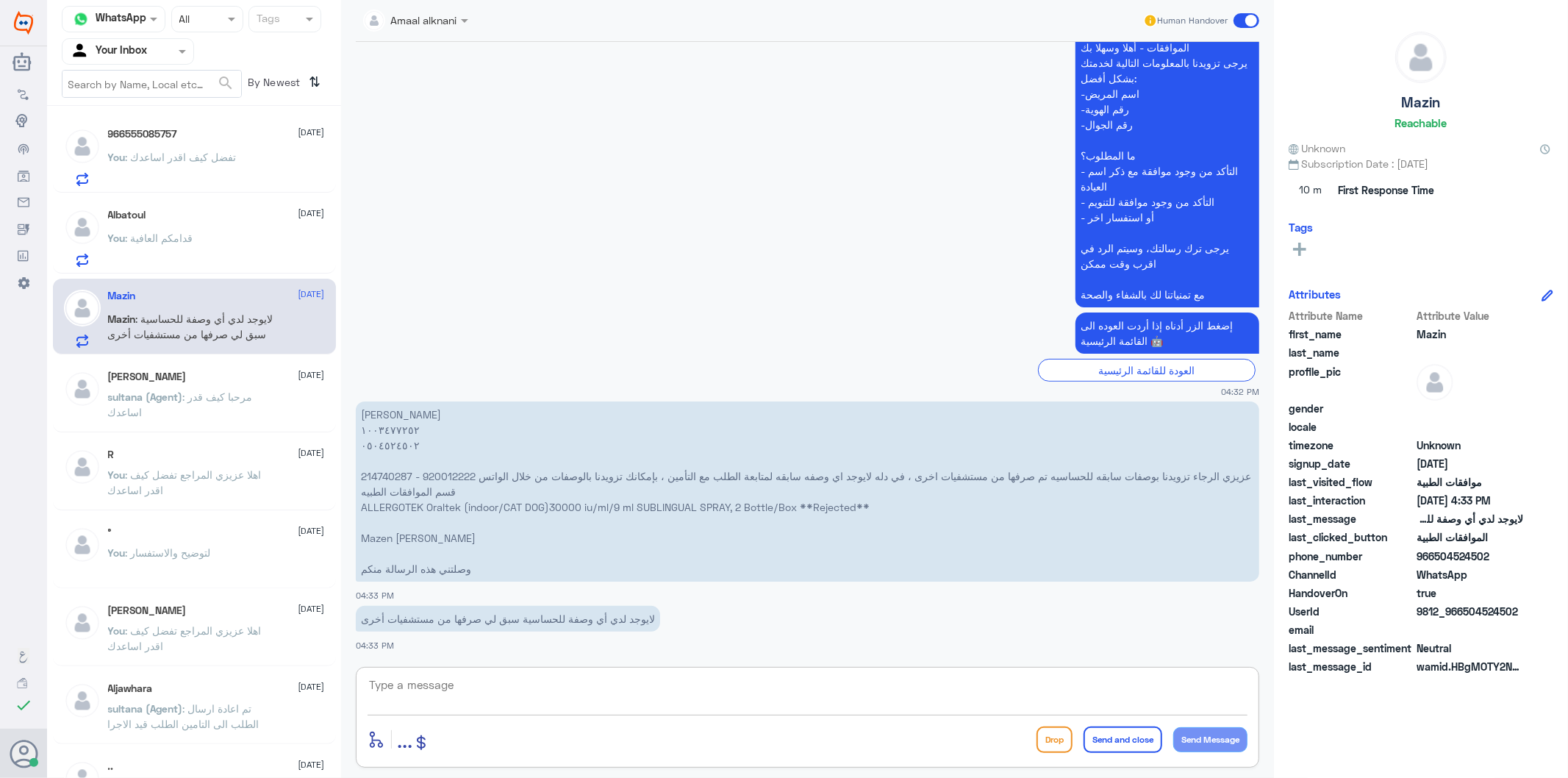
click at [467, 684] on textarea at bounding box center [807, 693] width 880 height 36
click at [522, 697] on textarea at bounding box center [807, 693] width 880 height 36
type textarea "متابعتكم في مستشفى دلة النخيل ؟"
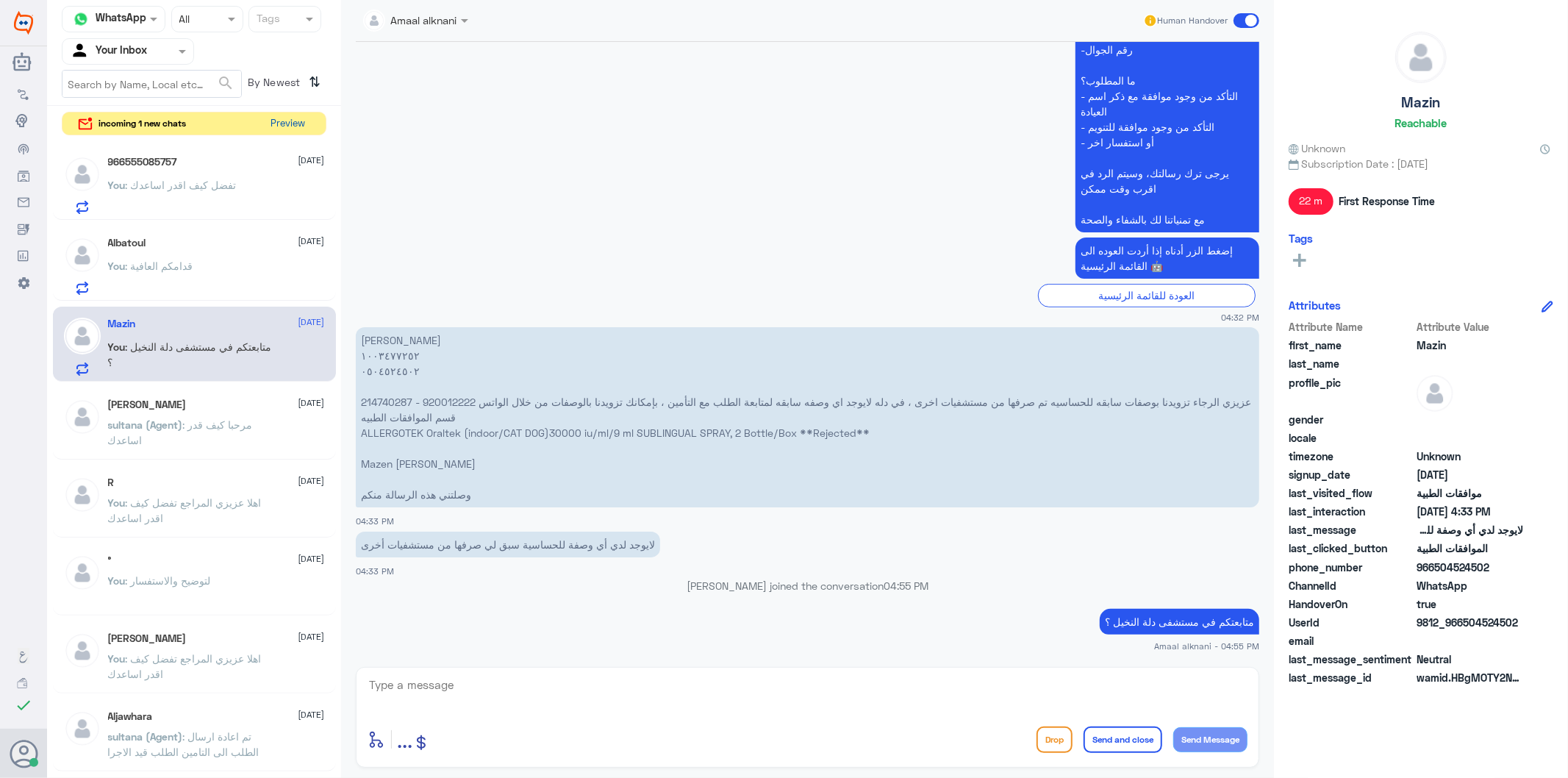
click at [293, 130] on button "Preview" at bounding box center [289, 124] width 46 height 23
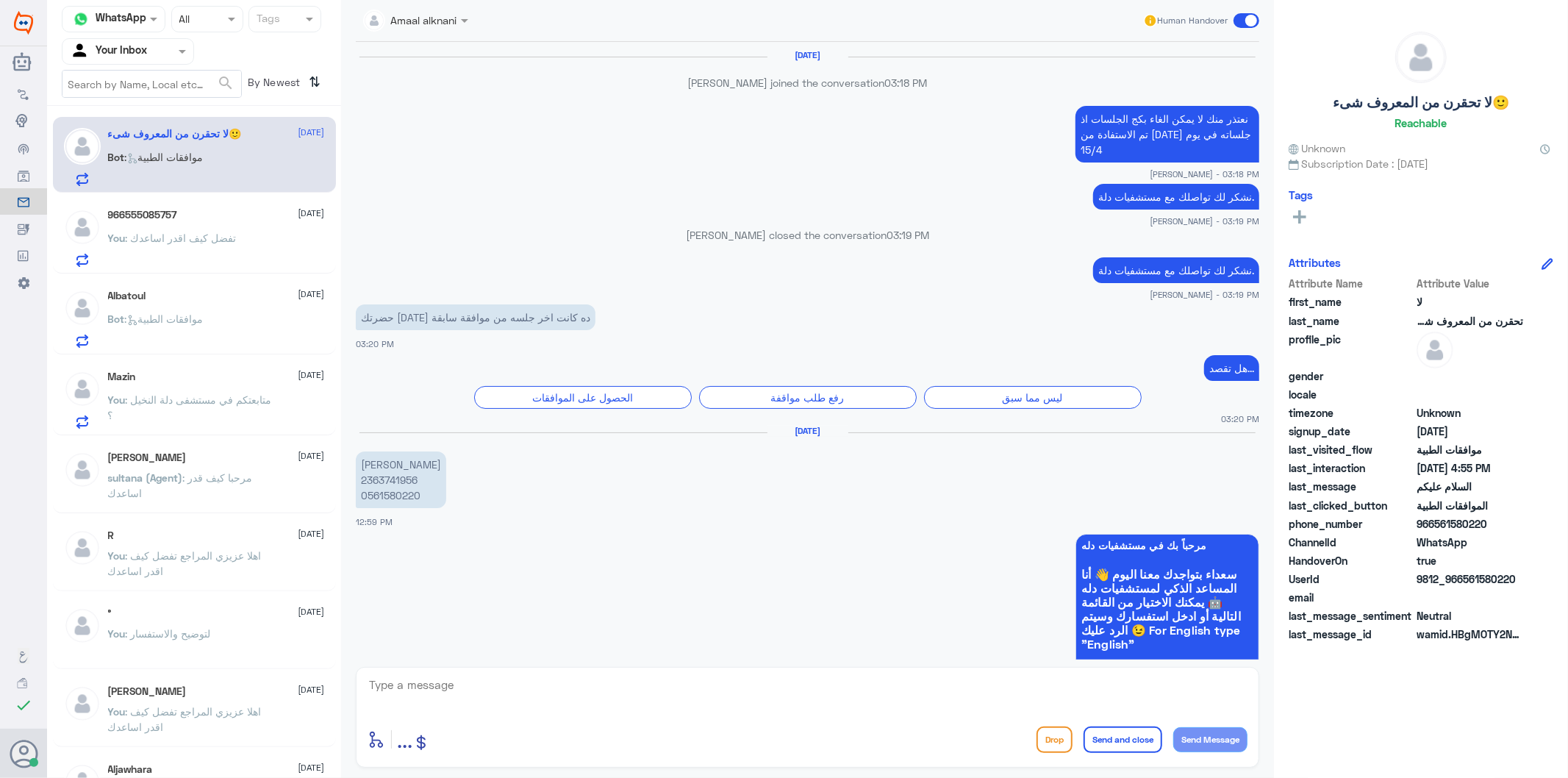
scroll to position [1998, 0]
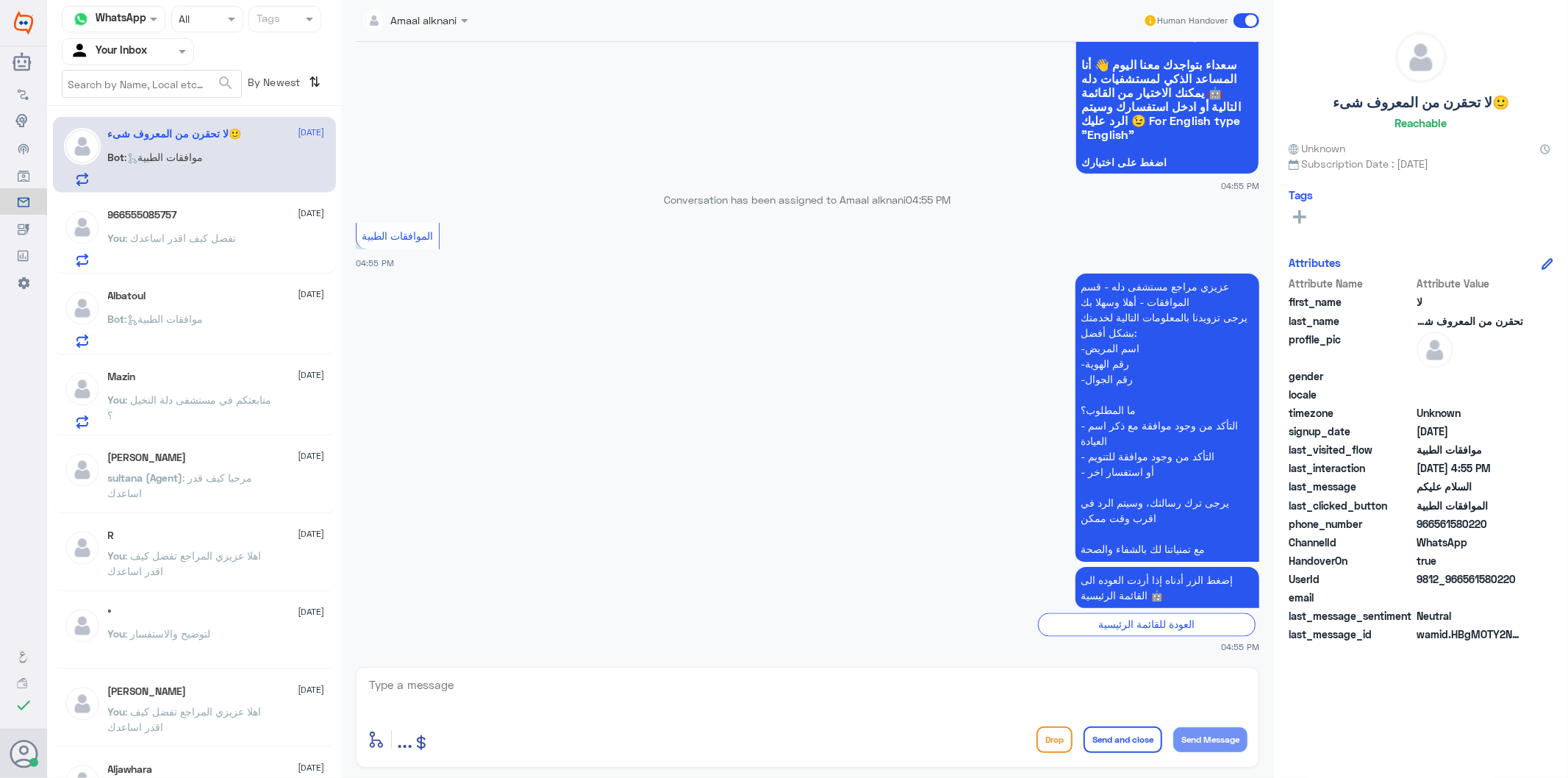
click at [726, 688] on textarea at bounding box center [807, 693] width 880 height 36
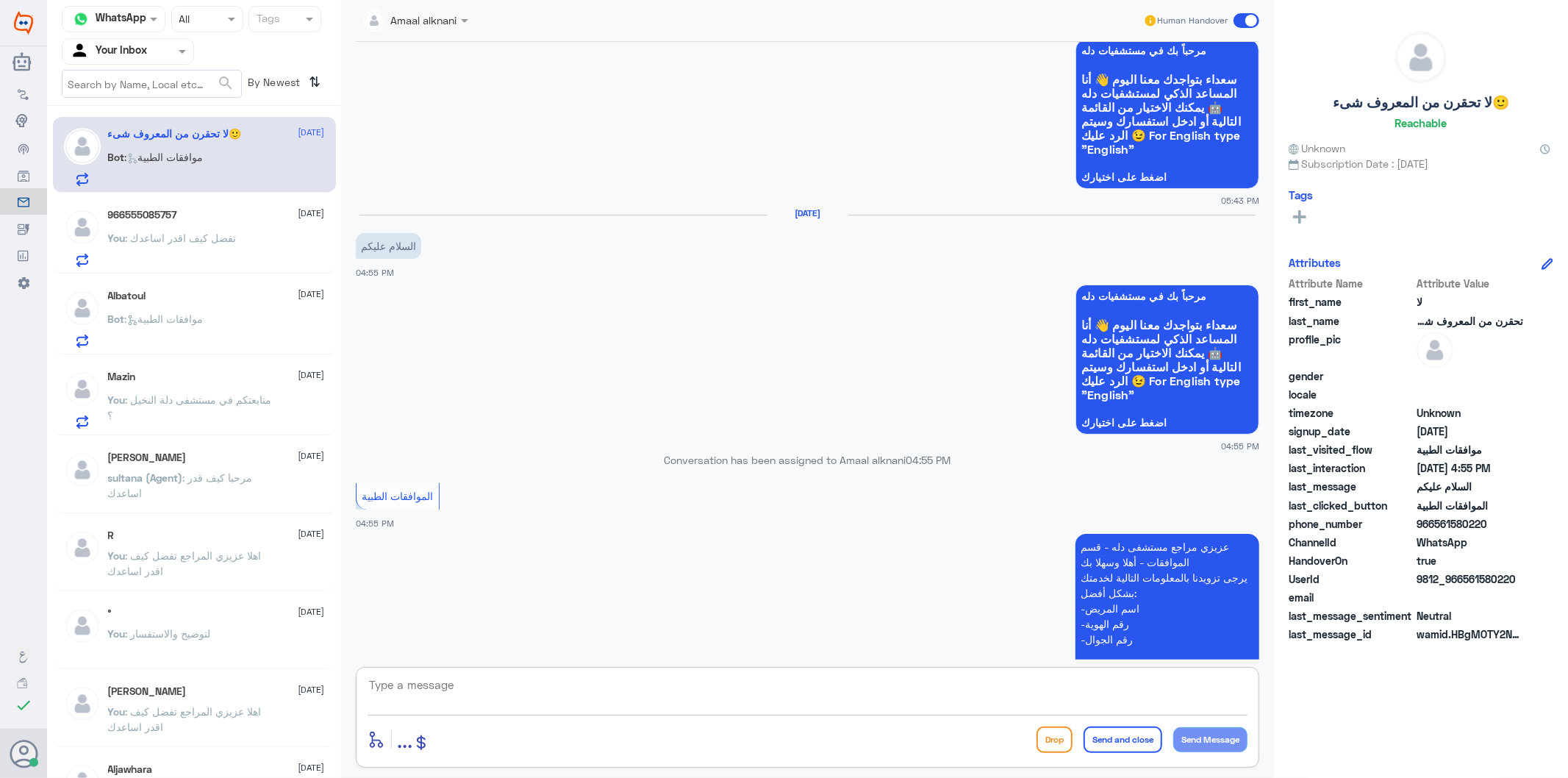
scroll to position [1590, 0]
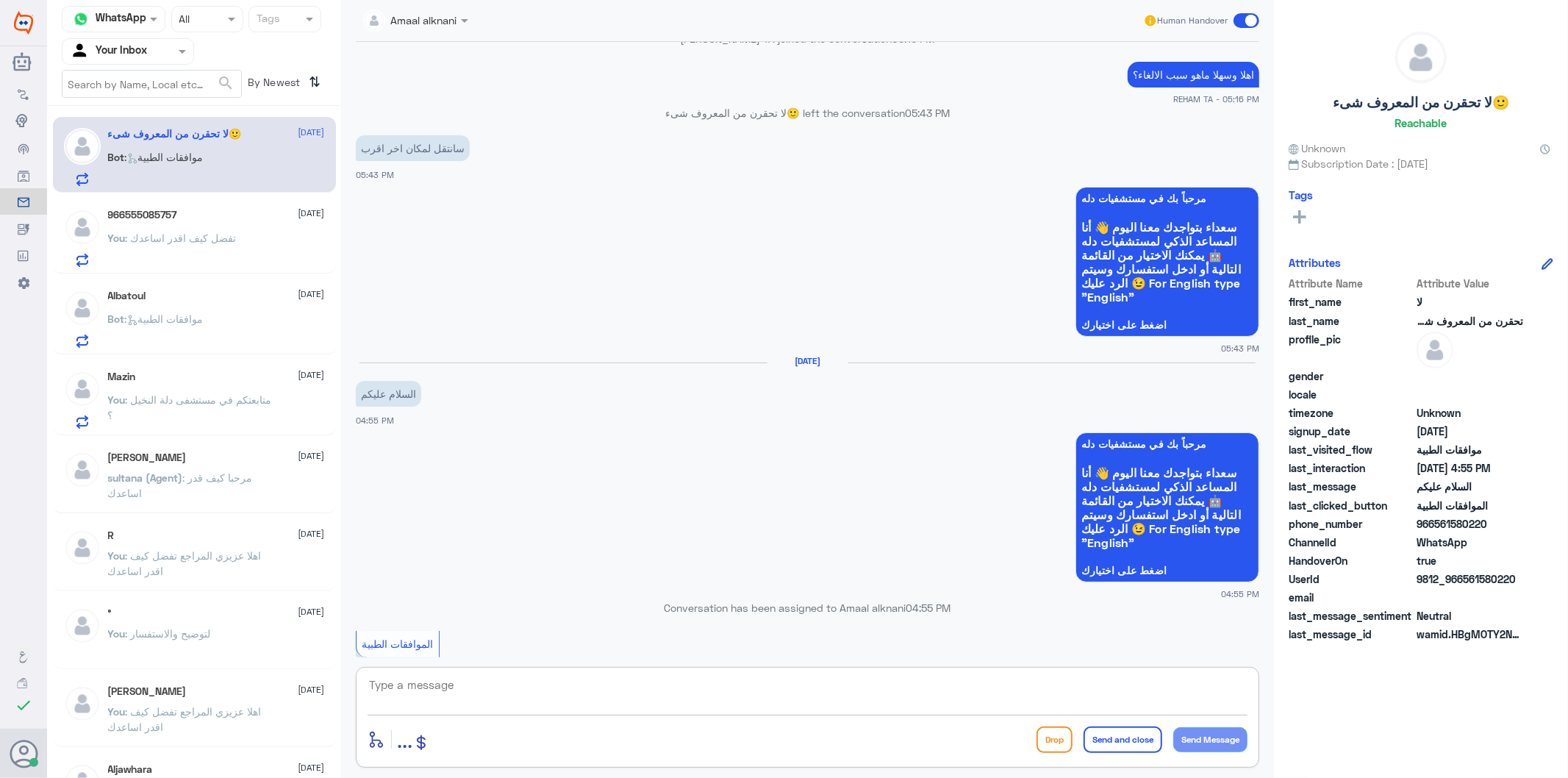
click at [546, 682] on textarea at bounding box center [807, 693] width 880 height 36
type textarea "تفضل كيف اقدر اساعدك"
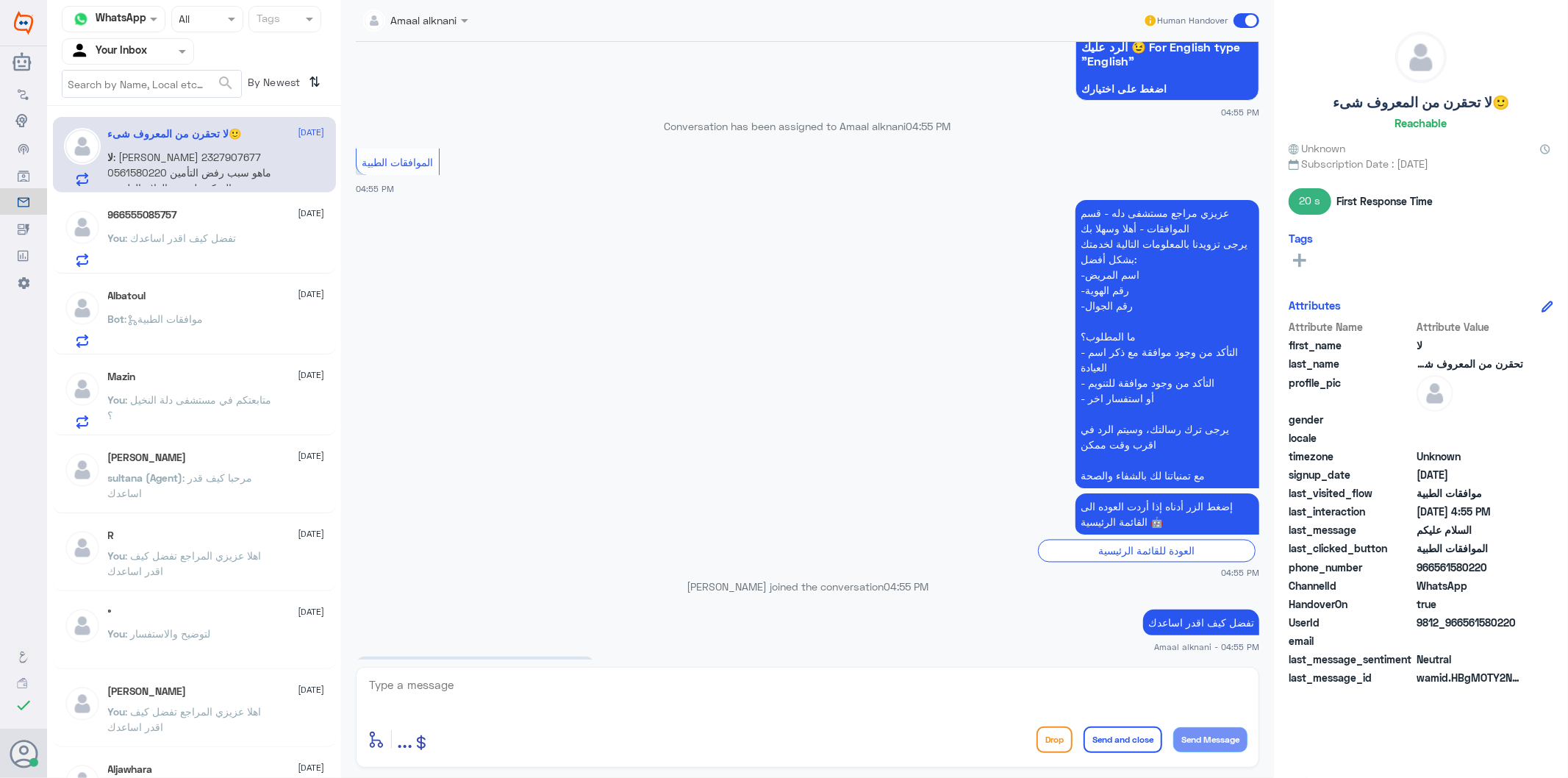
scroll to position [2155, 0]
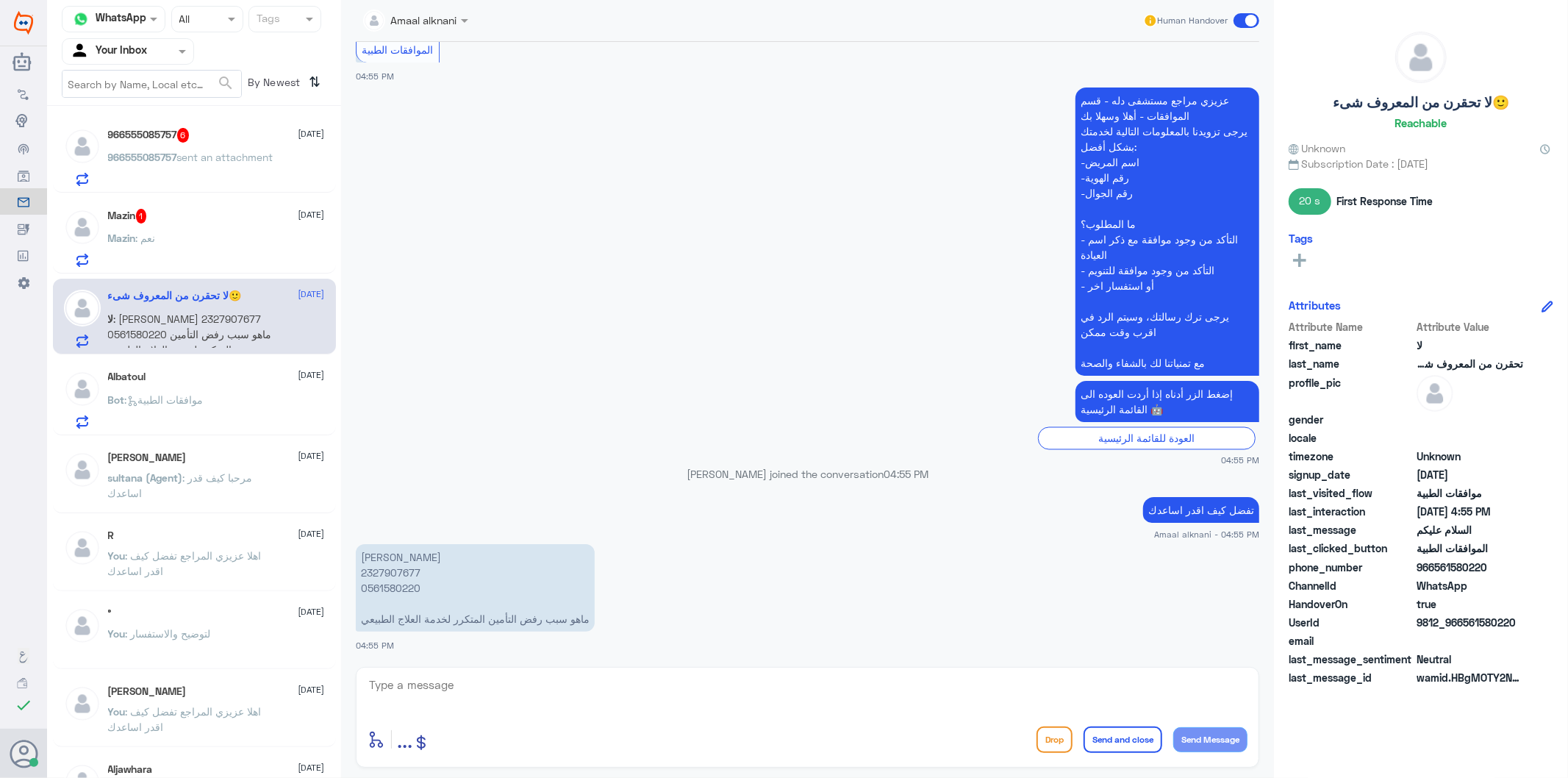
click at [394, 588] on p "[PERSON_NAME] 2327907677 0561580220 ماهو سبب رفض التأمين المتكرر لخدمة العلاج ا…" at bounding box center [474, 588] width 239 height 88
copy p "0561580220"
click at [424, 682] on textarea at bounding box center [807, 693] width 880 height 36
type textarea "ل"
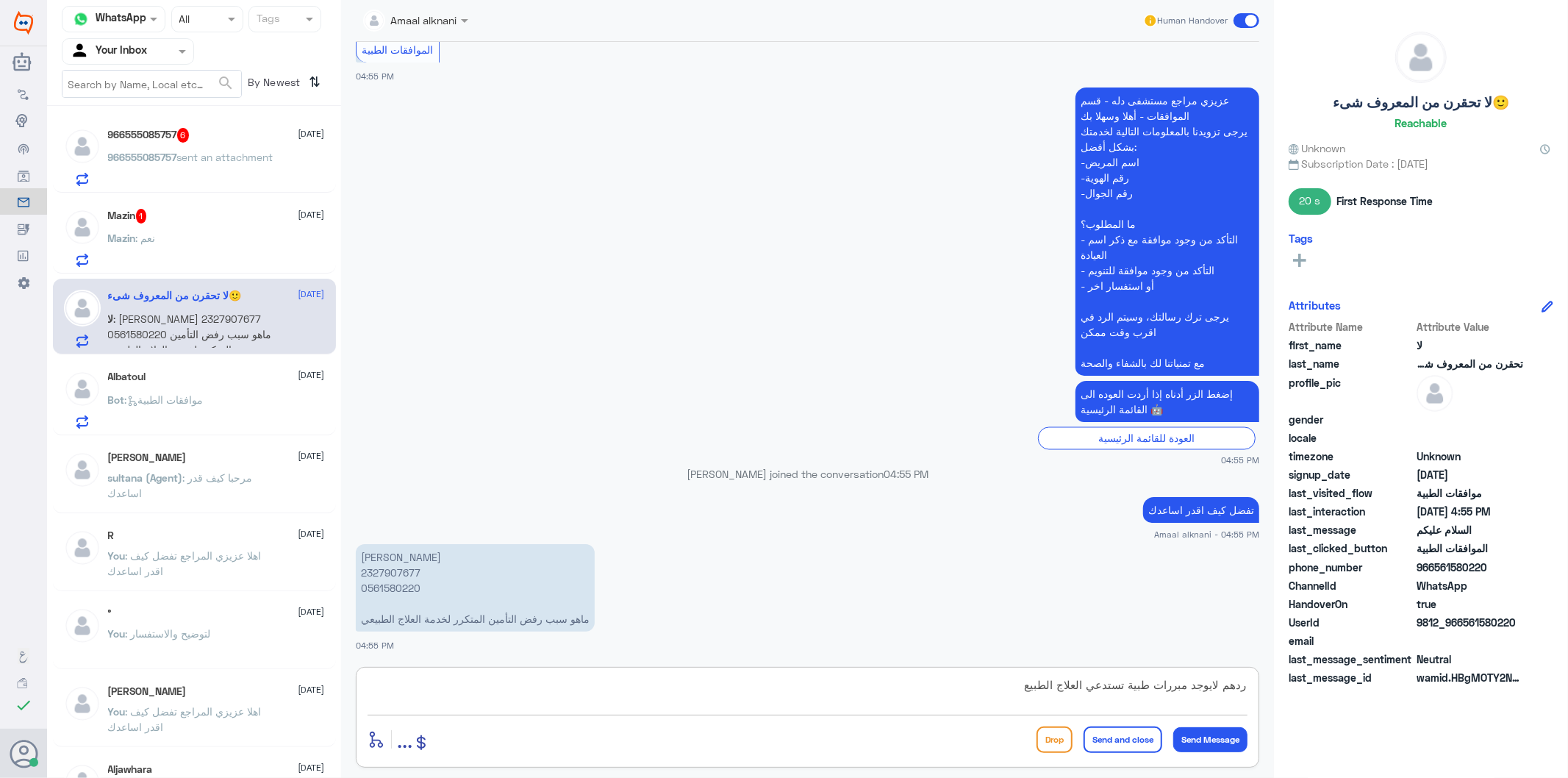
type textarea "ردهم لايوجد مبررات طبية تستدعي العلاج الطبيعي"
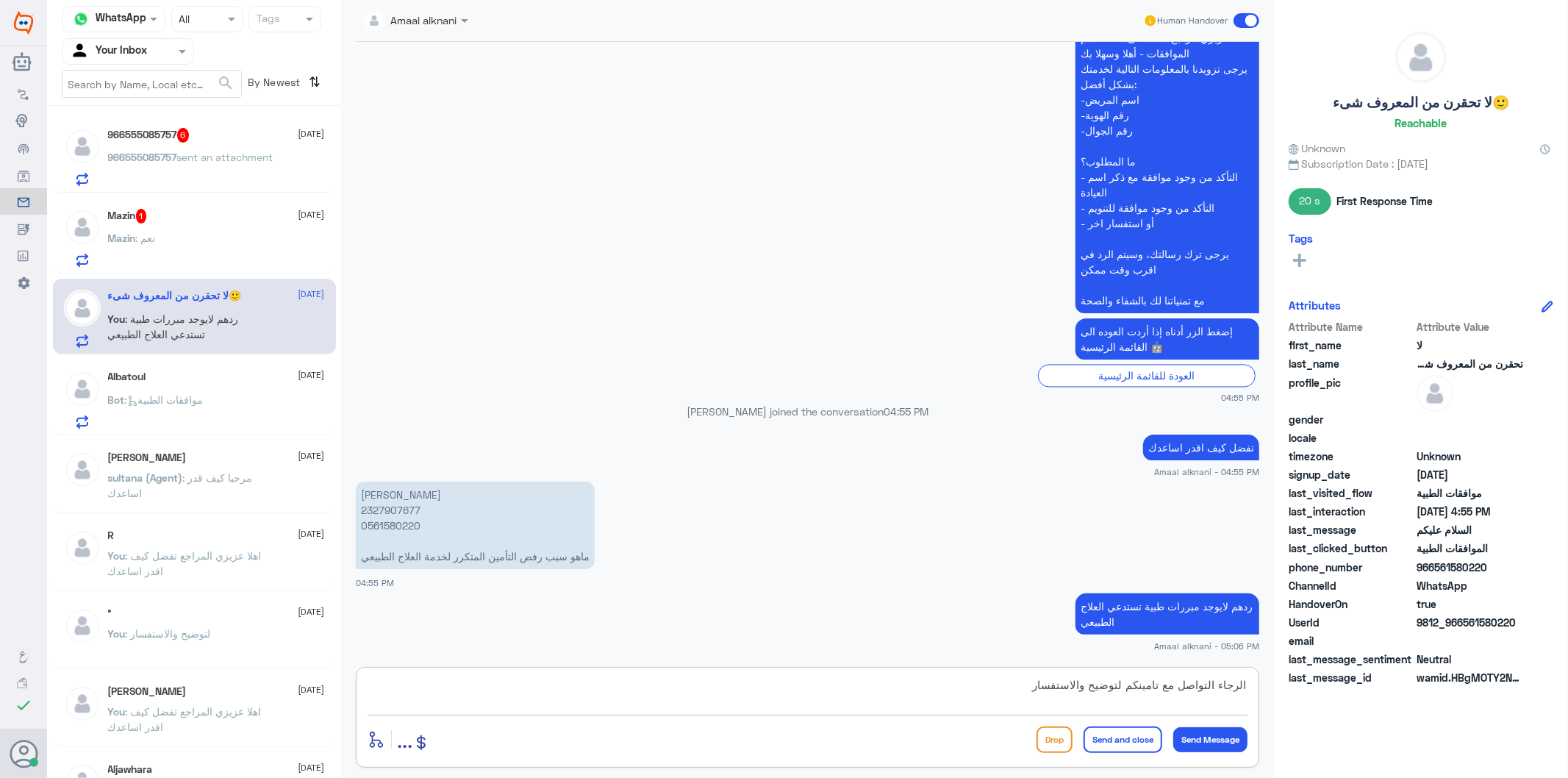
type textarea "الرجاء التواصل مع تامينكم لتوضيح والاستفسار"
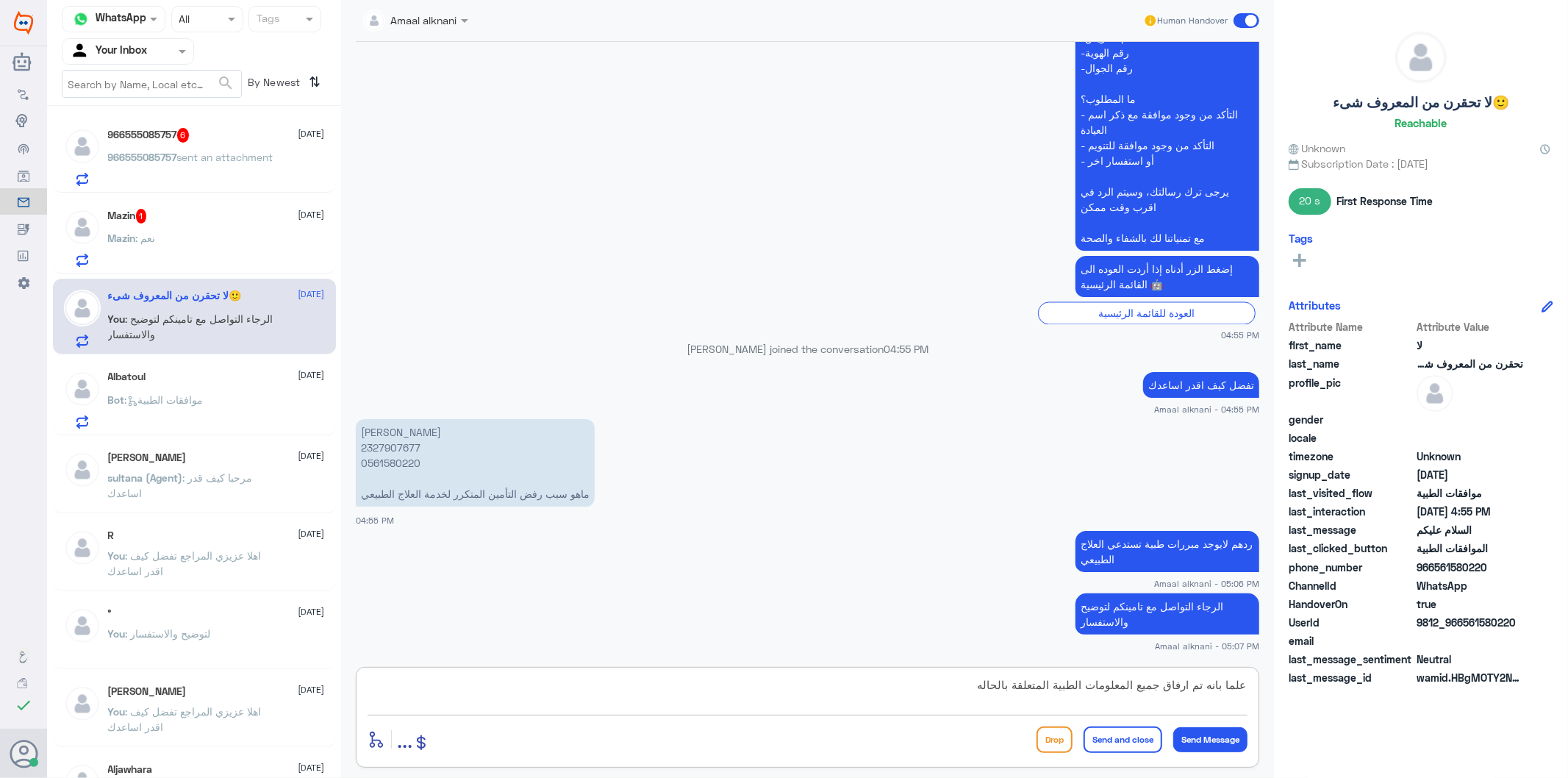
type textarea "علما بانه تم ارفاق جميع المعلومات الطبية المتعلقة بالحاله"
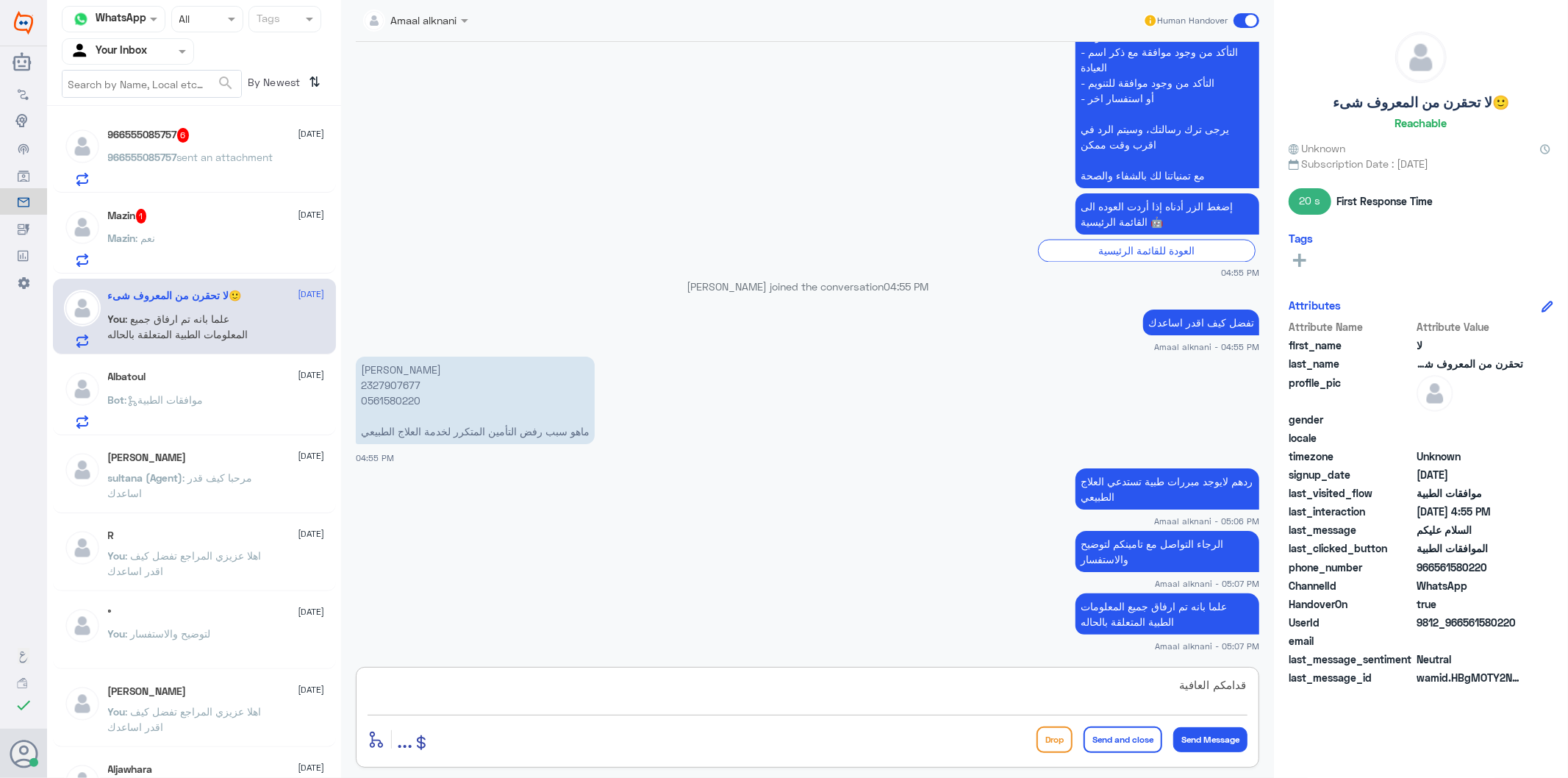
type textarea "قدامكم العافية"
click at [1113, 737] on button "Send and close" at bounding box center [1123, 739] width 79 height 27
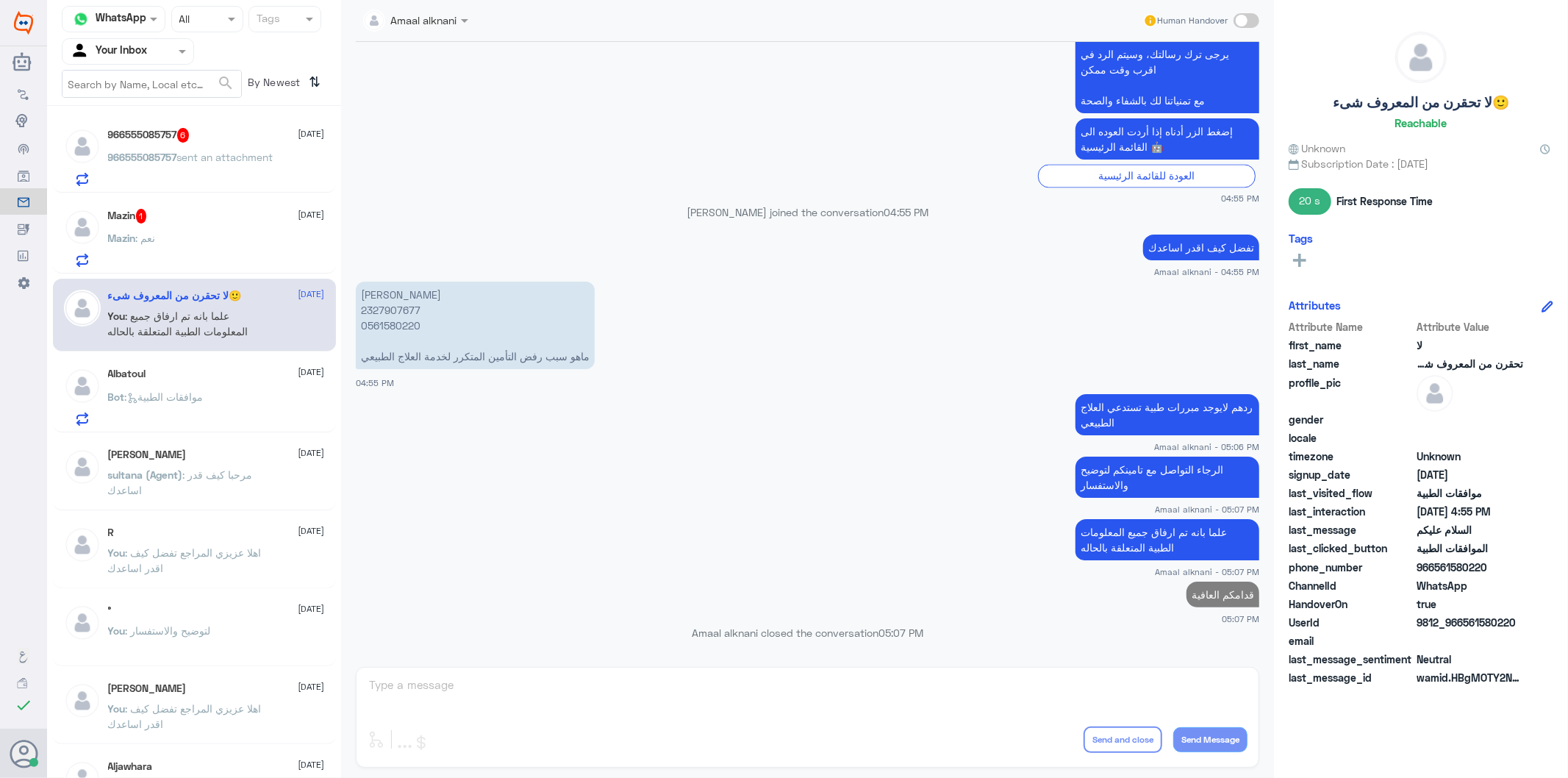
click at [197, 219] on div "Mazin 1 [DATE]" at bounding box center [216, 216] width 217 height 15
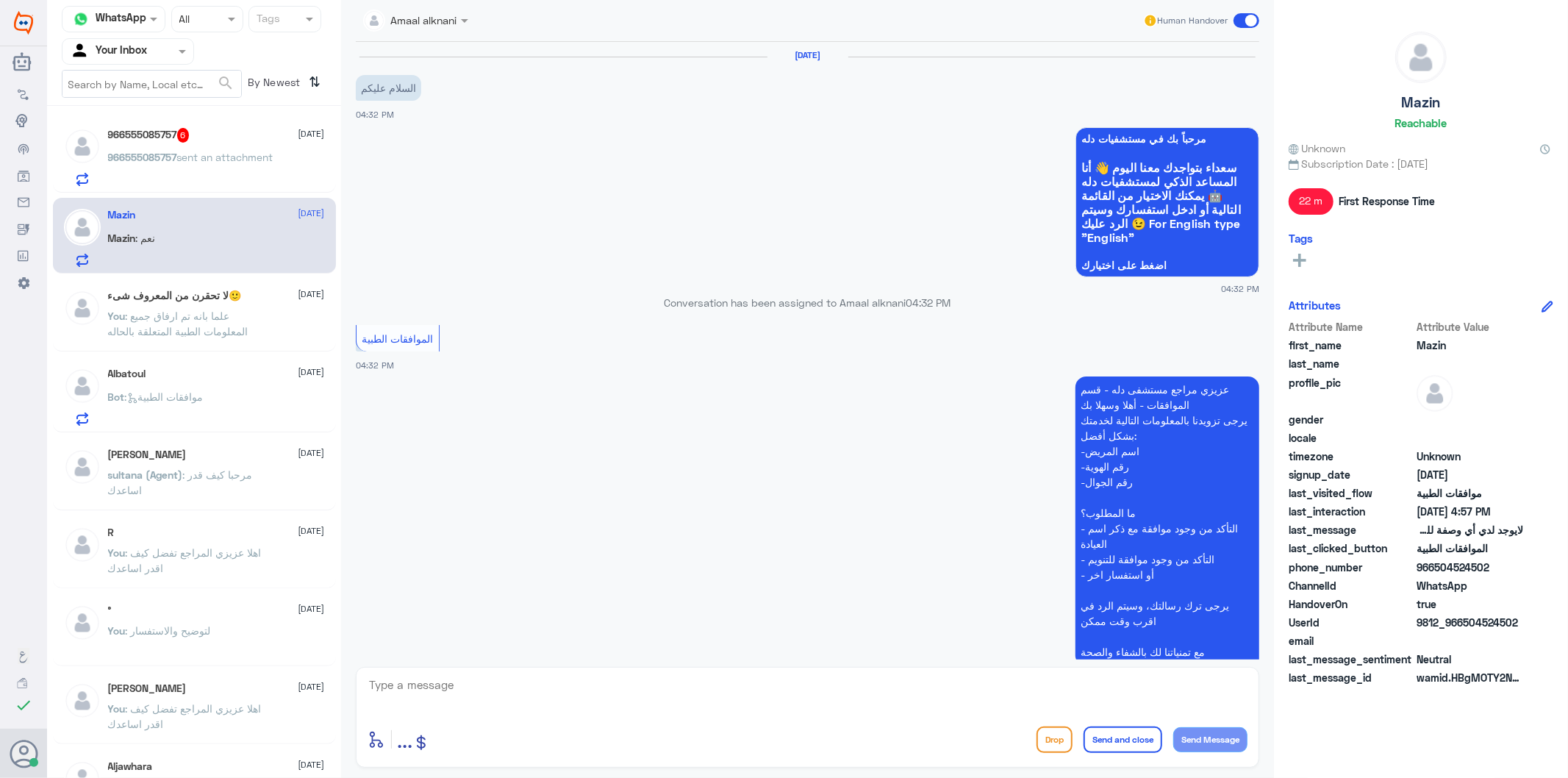
scroll to position [481, 0]
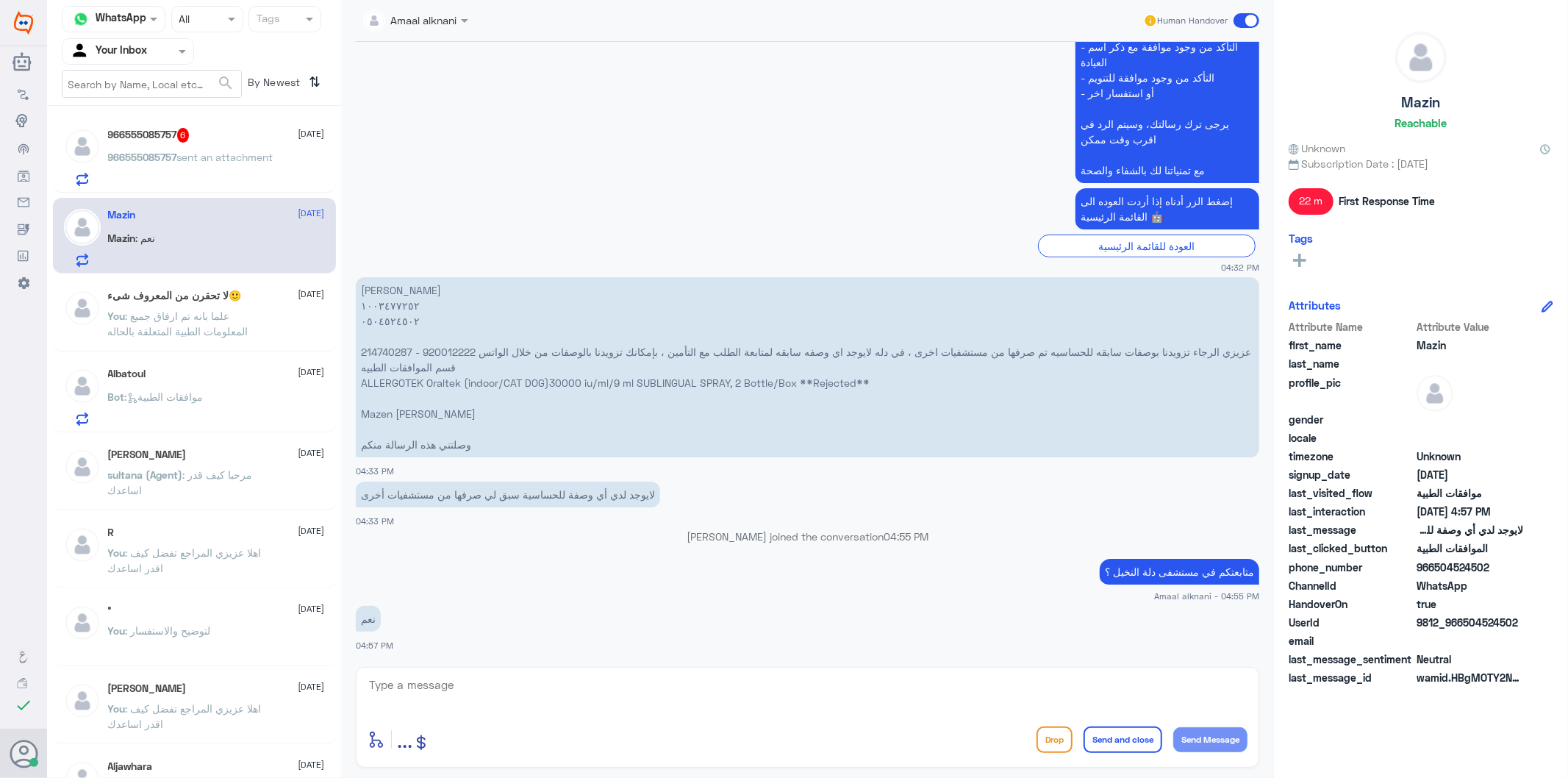
click at [552, 699] on textarea at bounding box center [807, 693] width 880 height 36
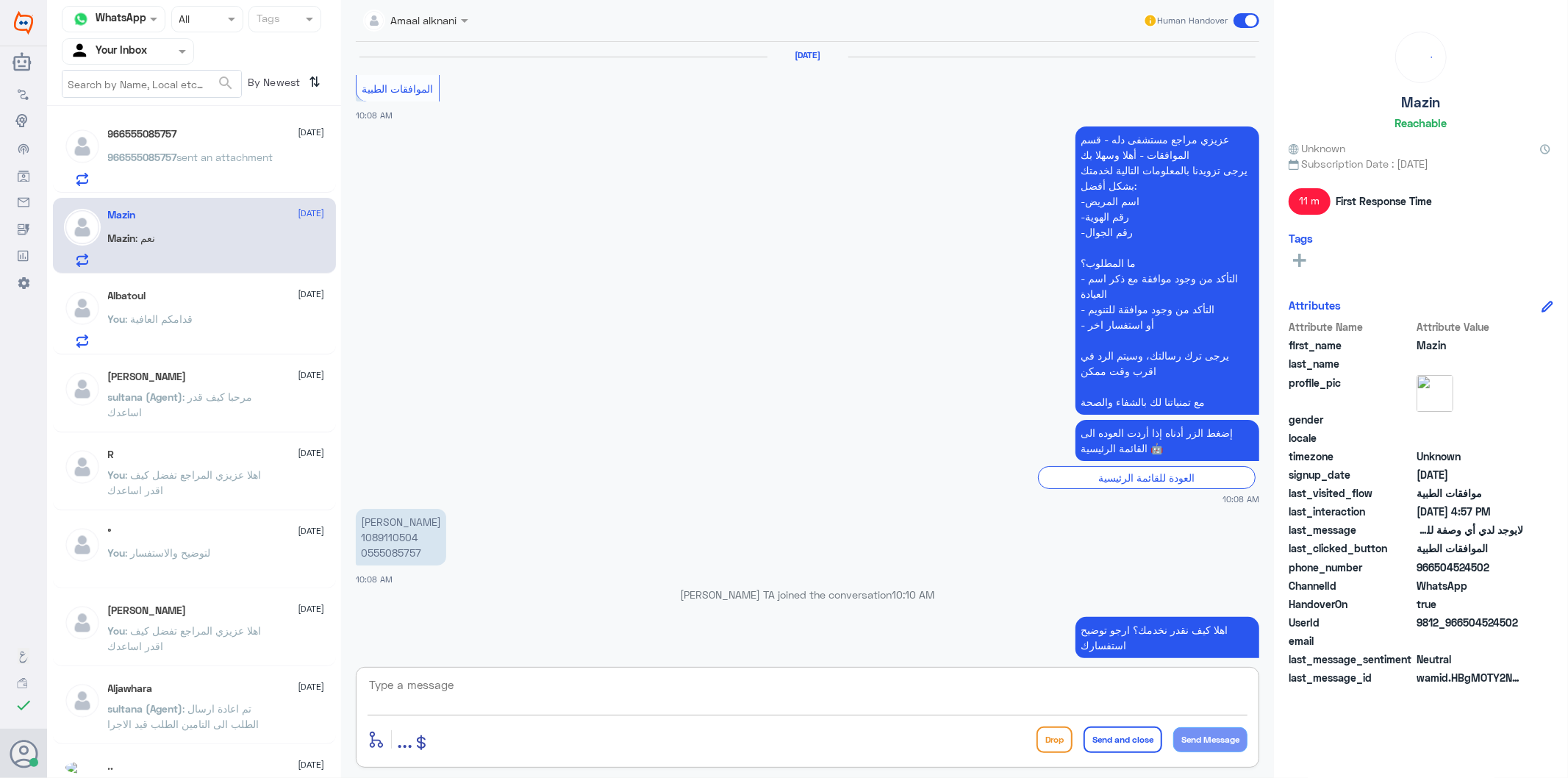
scroll to position [1913, 0]
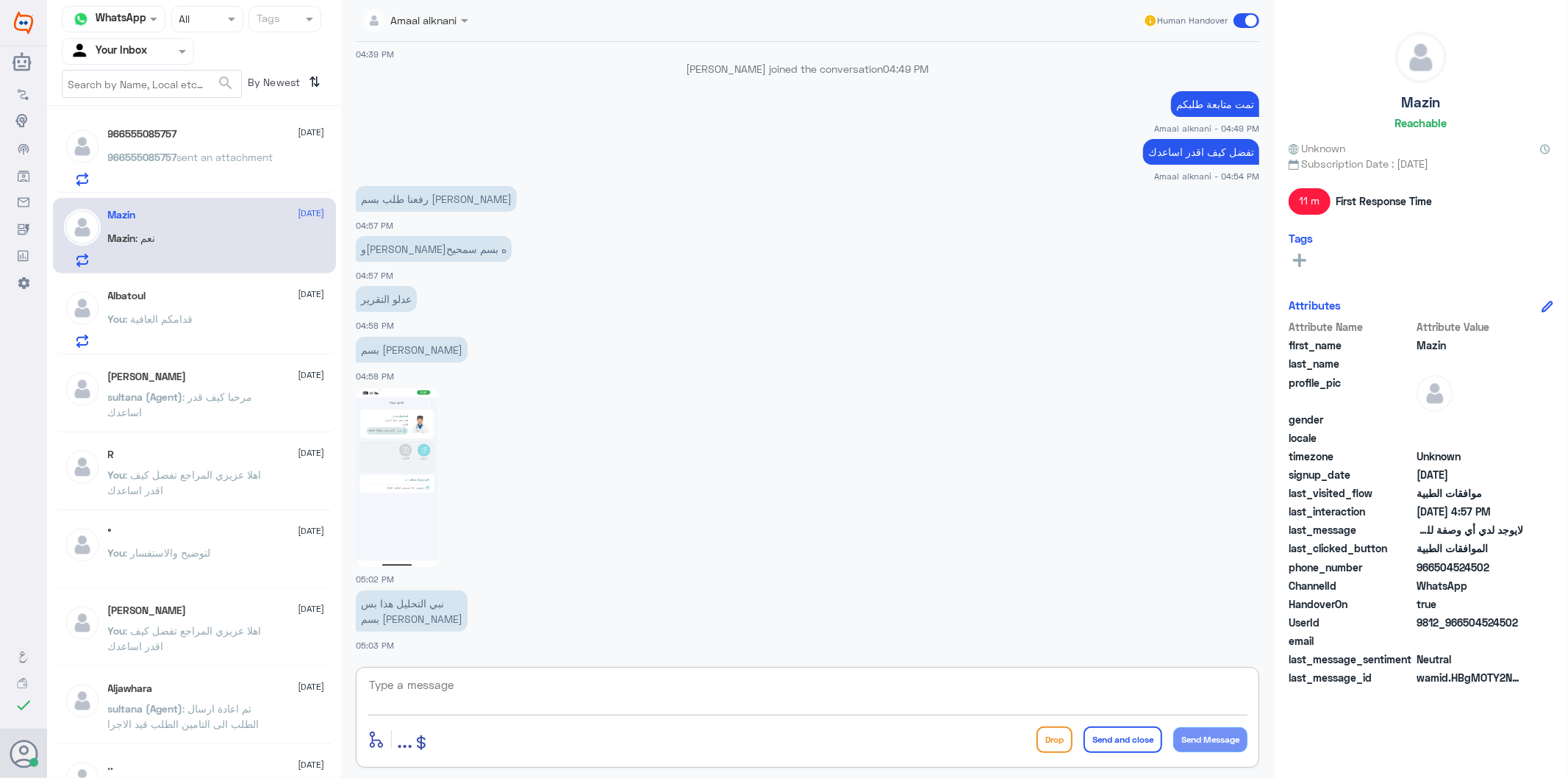
click at [467, 689] on textarea at bounding box center [807, 693] width 880 height 36
click at [427, 454] on img at bounding box center [396, 477] width 82 height 179
click at [369, 431] on img at bounding box center [396, 477] width 82 height 179
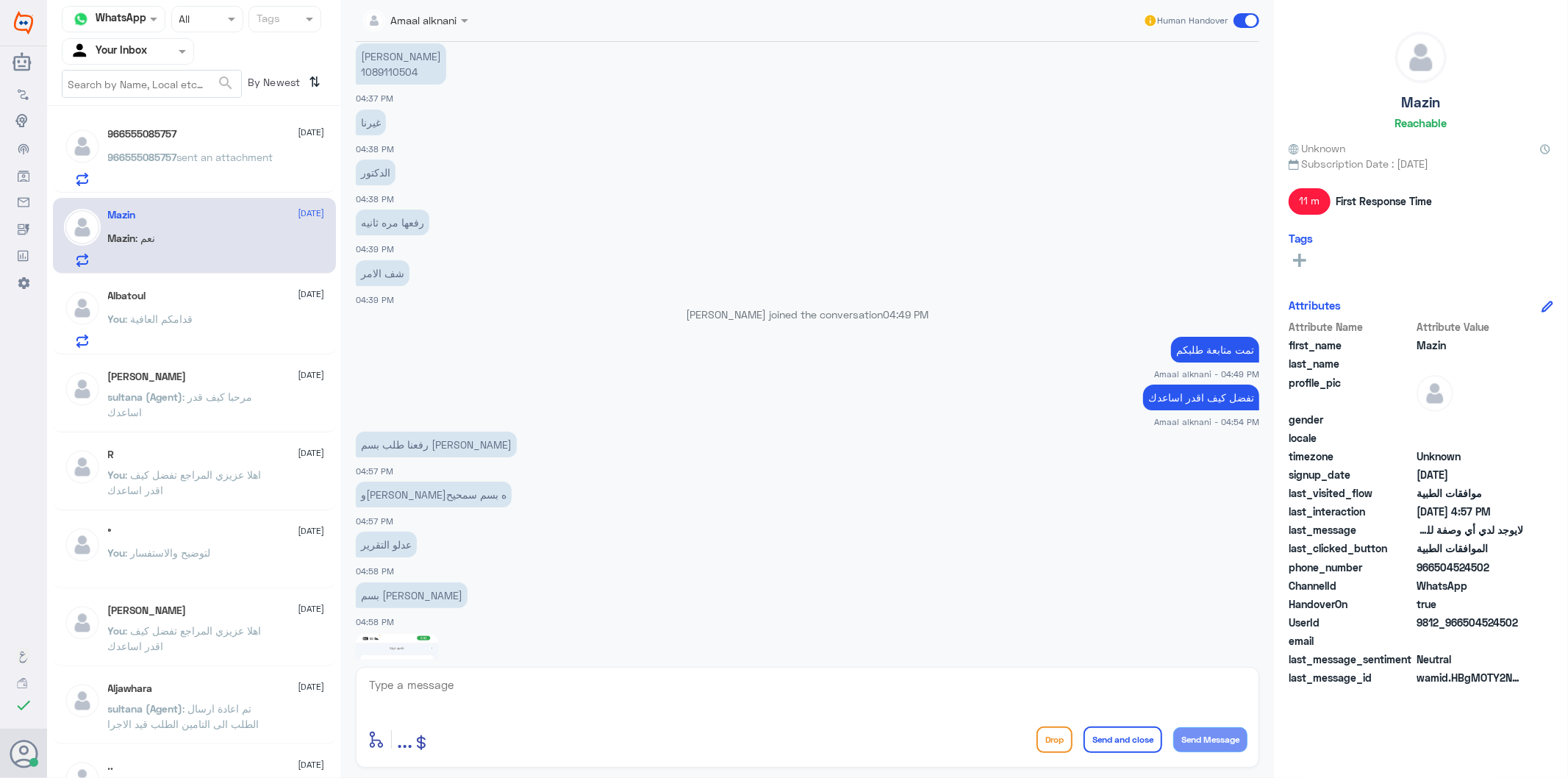
scroll to position [1503, 0]
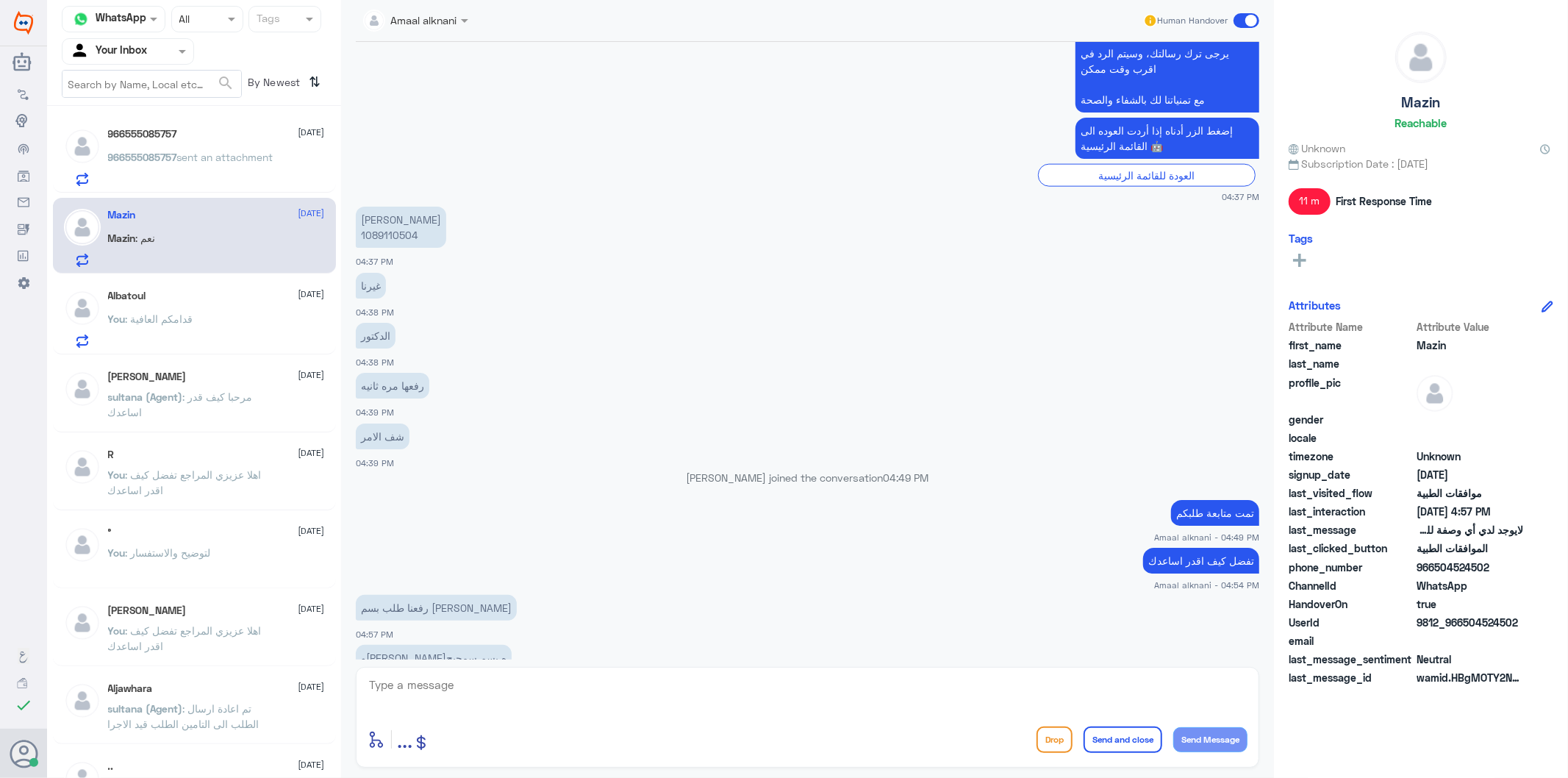
click at [389, 238] on p "[PERSON_NAME] 1089110504" at bounding box center [400, 227] width 91 height 41
copy p "1089110504"
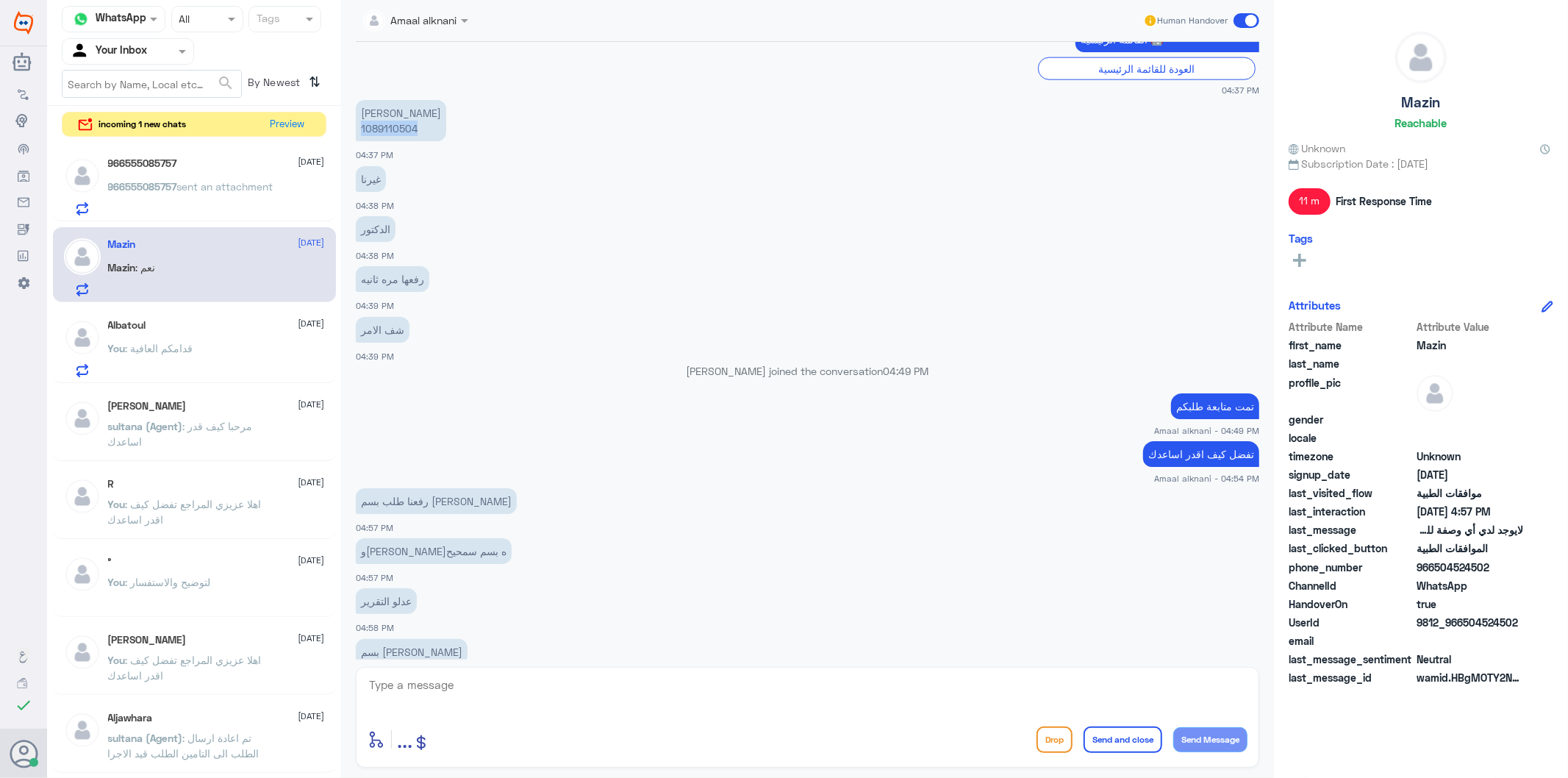
scroll to position [1748, 0]
